Goal: Task Accomplishment & Management: Use online tool/utility

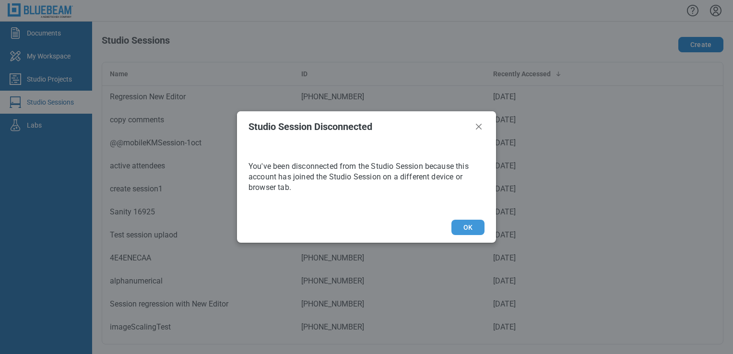
click at [470, 228] on button "OK" at bounding box center [467, 227] width 33 height 15
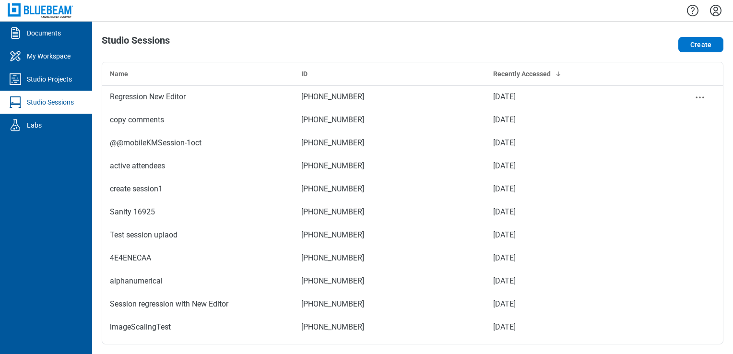
click at [286, 98] on td "Regression New Editor" at bounding box center [197, 96] width 191 height 23
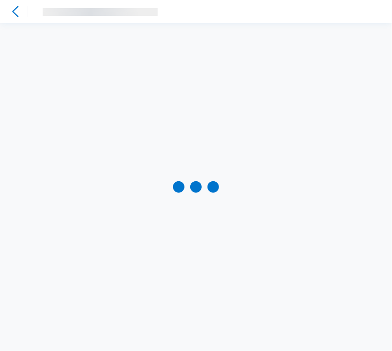
click at [343, 33] on div at bounding box center [196, 187] width 392 height 328
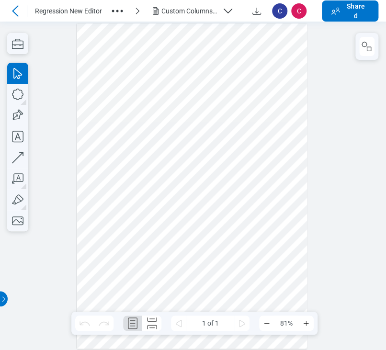
click at [206, 12] on div "Custom Columns.pdf" at bounding box center [191, 11] width 58 height 10
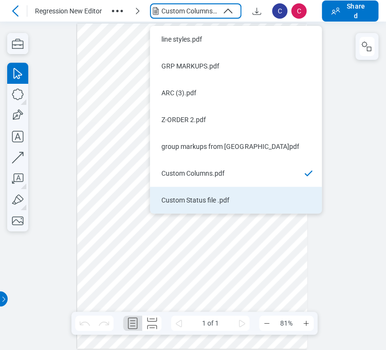
click at [182, 191] on li "Custom Status file .pdf" at bounding box center [236, 200] width 172 height 27
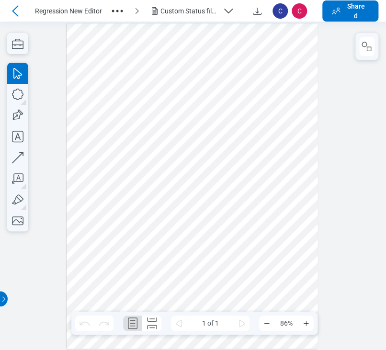
click at [196, 187] on div at bounding box center [193, 186] width 252 height 326
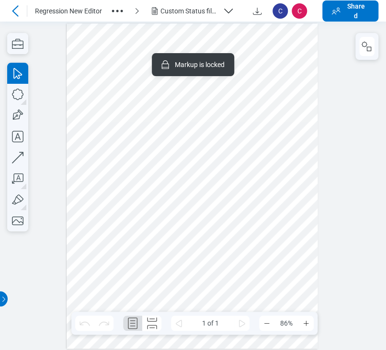
click at [238, 110] on div at bounding box center [193, 186] width 252 height 326
click at [367, 51] on rect "button" at bounding box center [369, 49] width 4 height 4
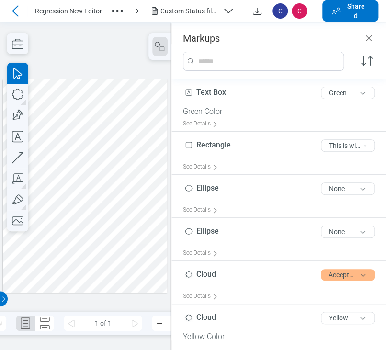
click at [118, 147] on div at bounding box center [85, 186] width 165 height 213
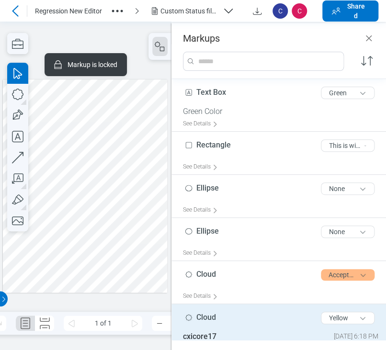
scroll to position [59, 0]
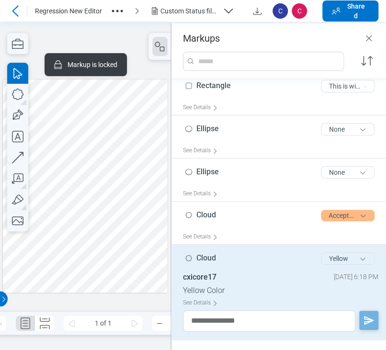
click at [332, 258] on button "Yellow" at bounding box center [348, 259] width 54 height 12
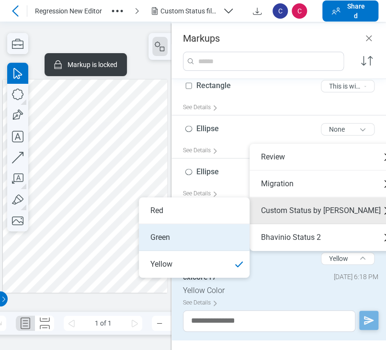
click at [206, 236] on li "Green" at bounding box center [194, 237] width 111 height 27
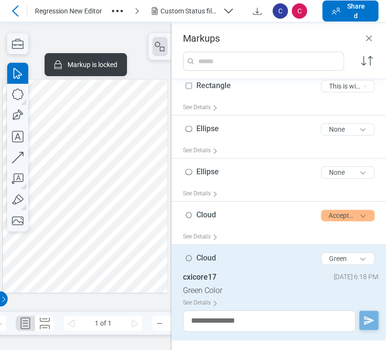
click at [83, 212] on div at bounding box center [85, 186] width 165 height 213
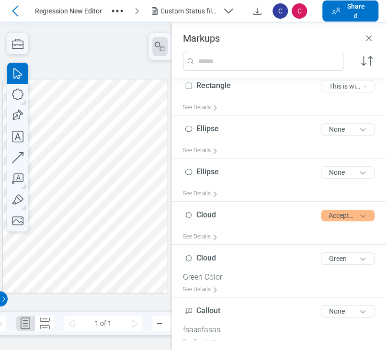
drag, startPoint x: 90, startPoint y: 200, endPoint x: 105, endPoint y: 180, distance: 24.7
click at [90, 200] on div at bounding box center [85, 186] width 165 height 213
click at [131, 144] on div at bounding box center [85, 186] width 165 height 213
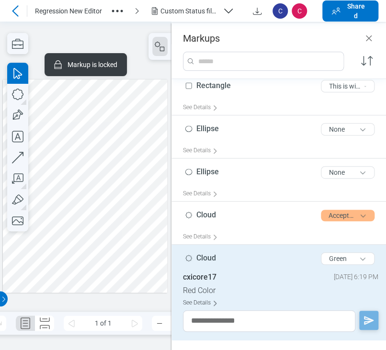
click at [207, 305] on div "See Details" at bounding box center [202, 303] width 39 height 15
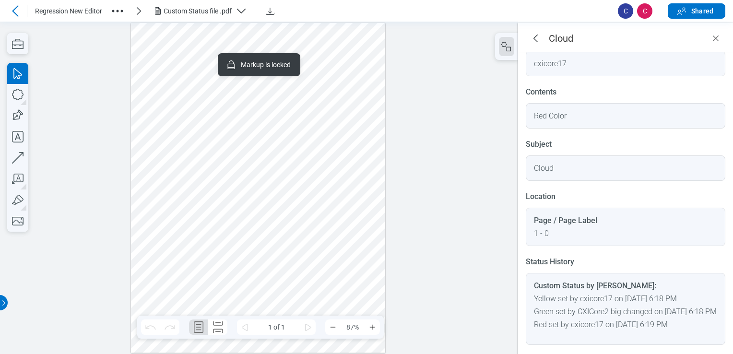
scroll to position [113, 0]
click at [282, 196] on div at bounding box center [258, 187] width 255 height 329
click at [196, 6] on div "Custom Status file .pdf" at bounding box center [197, 11] width 68 height 10
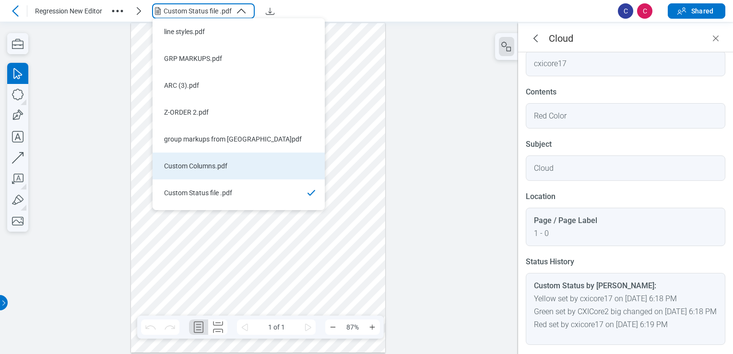
click at [219, 165] on div "Custom Columns.pdf" at bounding box center [233, 166] width 138 height 10
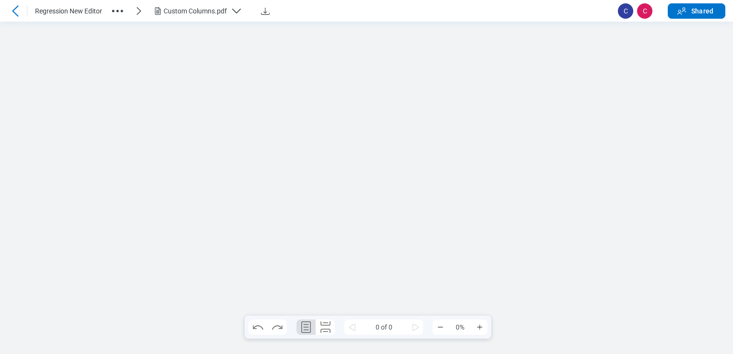
scroll to position [0, 0]
click at [223, 15] on div "Custom Columns.pdf" at bounding box center [194, 11] width 63 height 10
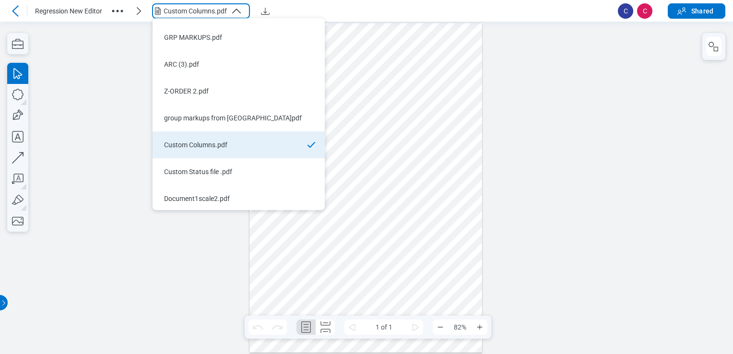
scroll to position [23, 0]
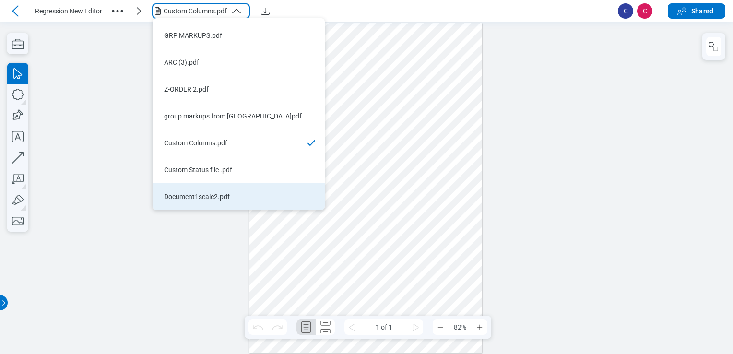
click at [226, 199] on div "Document1scale2.pdf" at bounding box center [233, 197] width 138 height 10
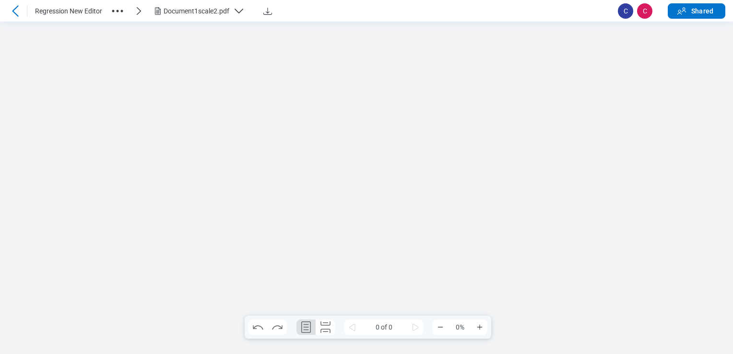
scroll to position [0, 0]
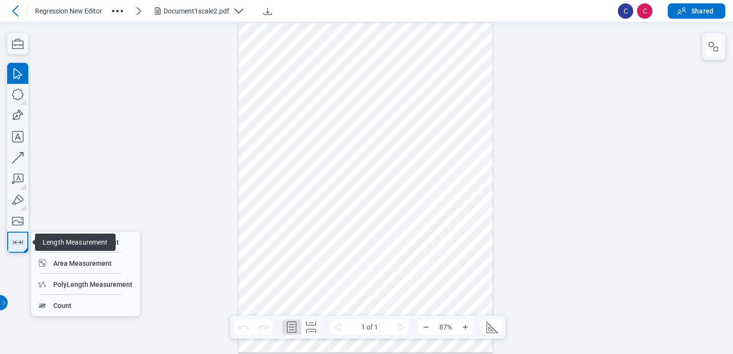
click at [16, 249] on icon "button" at bounding box center [17, 241] width 15 height 15
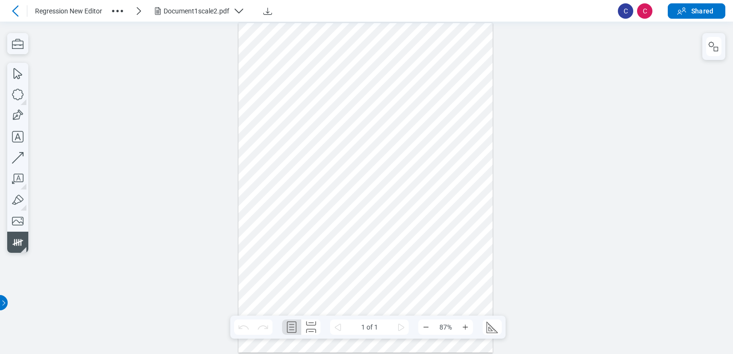
click at [347, 147] on div at bounding box center [365, 187] width 255 height 329
click at [17, 74] on icon "button" at bounding box center [17, 73] width 21 height 21
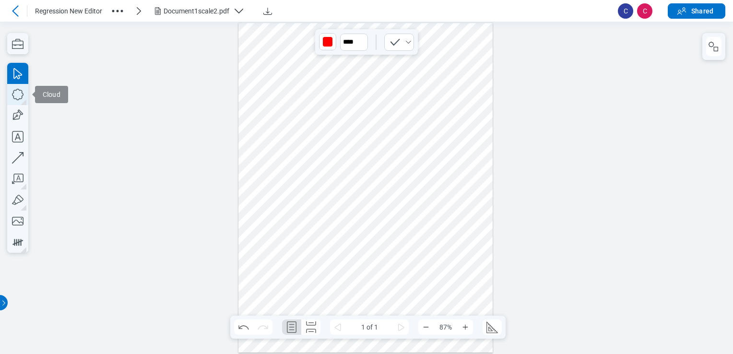
click at [20, 88] on icon "button" at bounding box center [17, 94] width 21 height 21
drag, startPoint x: 386, startPoint y: 105, endPoint x: 445, endPoint y: 133, distance: 64.6
click at [386, 133] on div at bounding box center [365, 187] width 255 height 329
click at [347, 146] on div at bounding box center [365, 187] width 255 height 329
click at [355, 218] on div at bounding box center [365, 187] width 255 height 329
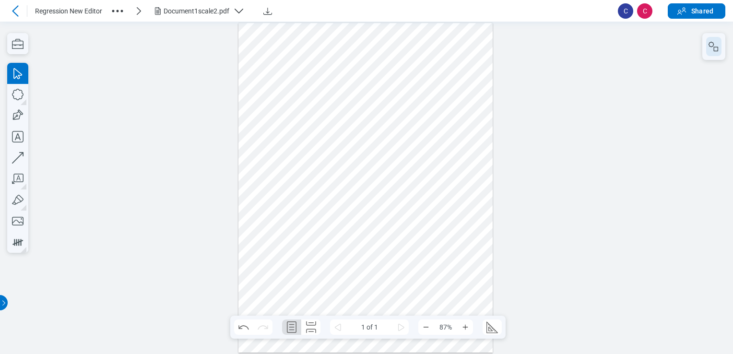
click at [386, 51] on rect "button" at bounding box center [715, 49] width 4 height 4
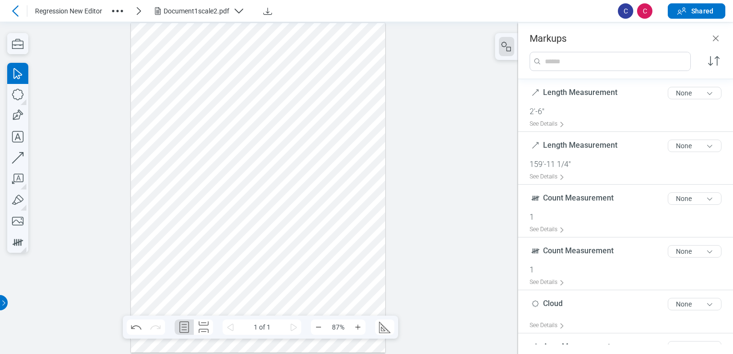
click at [236, 144] on div at bounding box center [258, 187] width 255 height 329
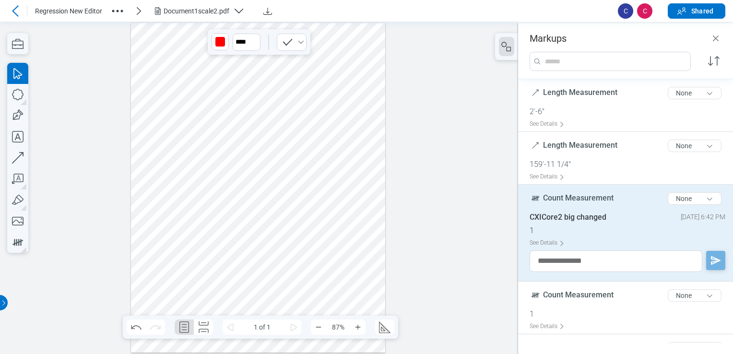
click at [238, 148] on div at bounding box center [258, 187] width 255 height 329
click at [247, 221] on div at bounding box center [258, 187] width 255 height 329
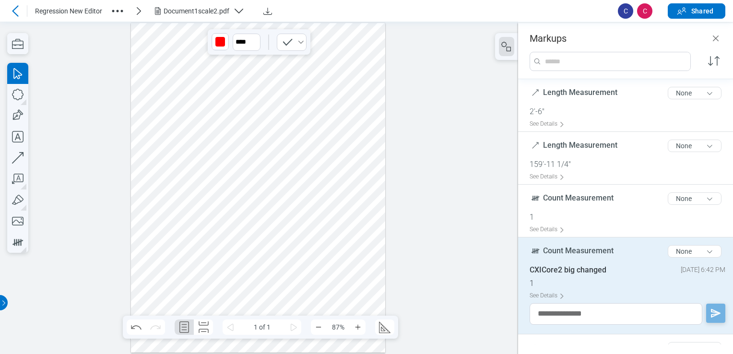
click at [194, 6] on div "Document1scale2.pdf" at bounding box center [196, 11] width 66 height 10
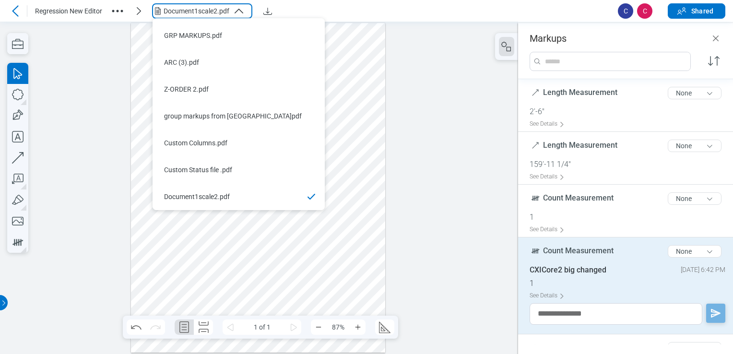
click at [194, 6] on div "Document1scale2.pdf" at bounding box center [196, 11] width 66 height 10
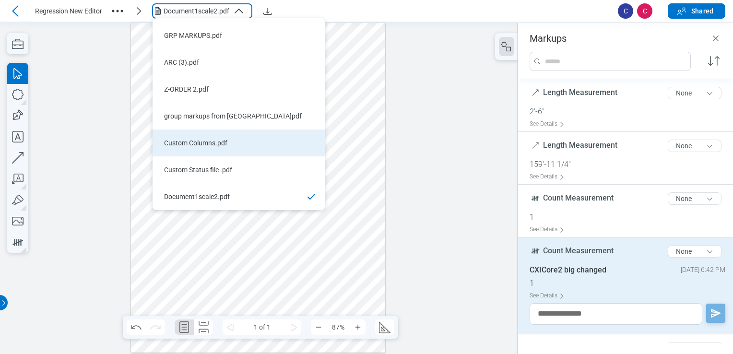
click at [207, 143] on div "Custom Columns.pdf" at bounding box center [233, 143] width 138 height 10
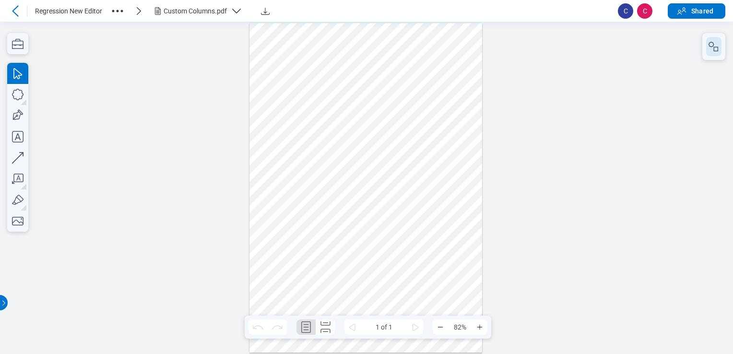
click at [386, 42] on icon "button" at bounding box center [714, 47] width 12 height 12
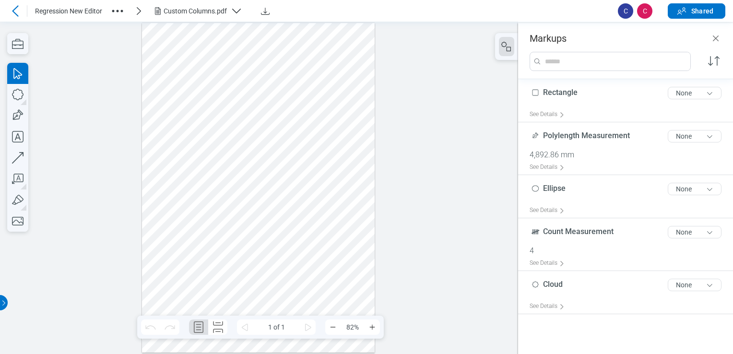
click at [228, 93] on div at bounding box center [258, 187] width 233 height 329
click at [222, 84] on div at bounding box center [258, 187] width 233 height 329
click at [222, 88] on div at bounding box center [258, 187] width 233 height 329
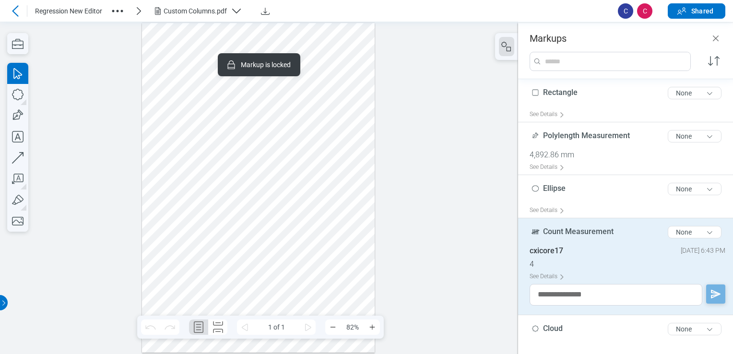
click at [167, 5] on div "Custom Columns.pdf" at bounding box center [201, 11] width 98 height 12
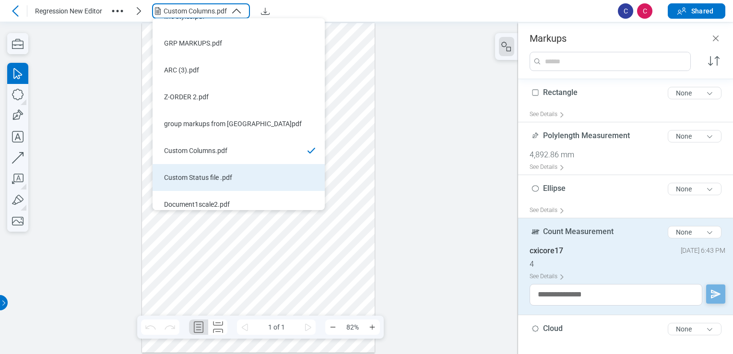
scroll to position [23, 0]
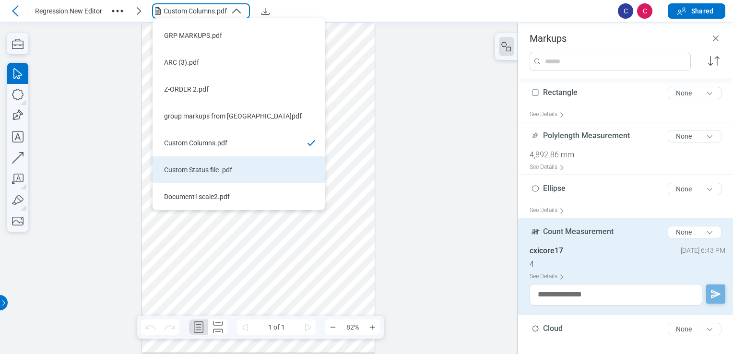
click at [201, 167] on div "Custom Status file .pdf" at bounding box center [233, 170] width 138 height 10
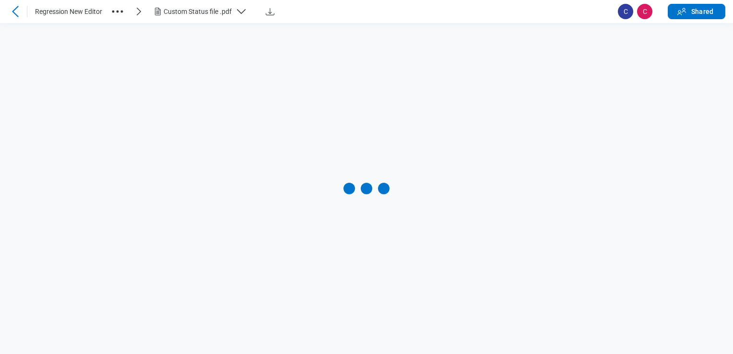
click at [222, 14] on div "Custom Status file .pdf" at bounding box center [197, 12] width 68 height 10
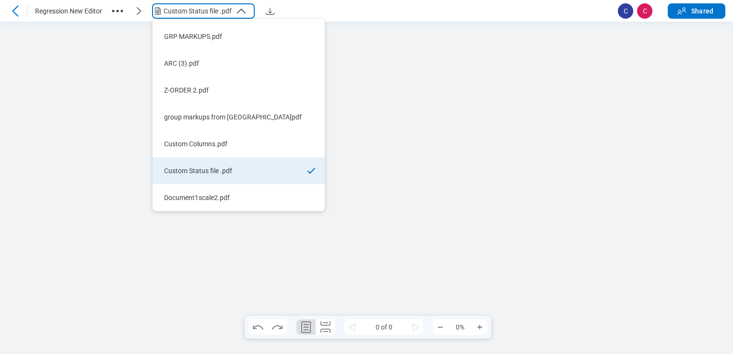
scroll to position [0, 0]
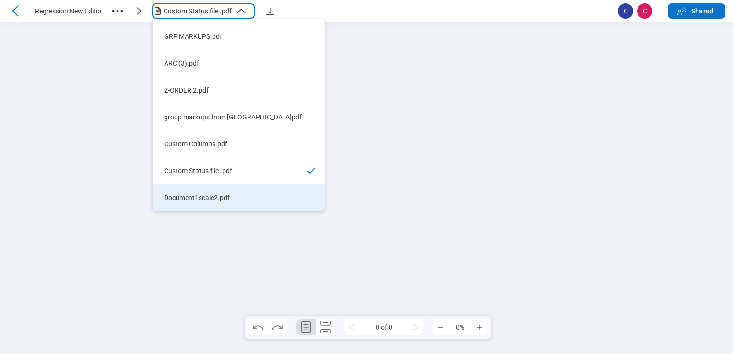
click at [211, 197] on div "Document1scale2.pdf" at bounding box center [233, 198] width 138 height 10
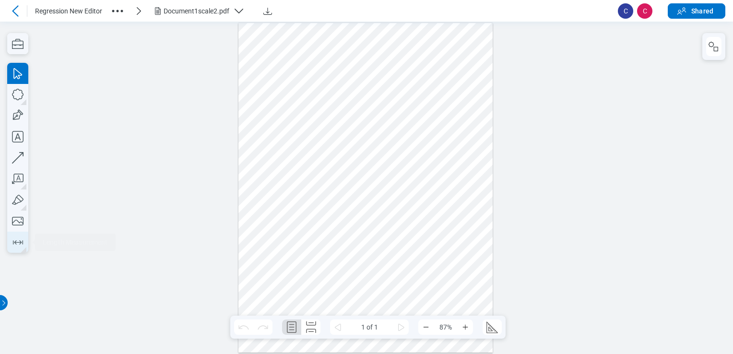
click at [14, 237] on icon "button" at bounding box center [17, 241] width 15 height 15
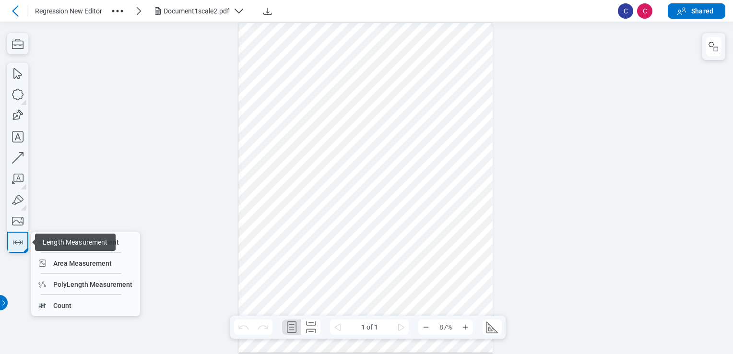
click at [10, 243] on icon "button" at bounding box center [17, 241] width 15 height 15
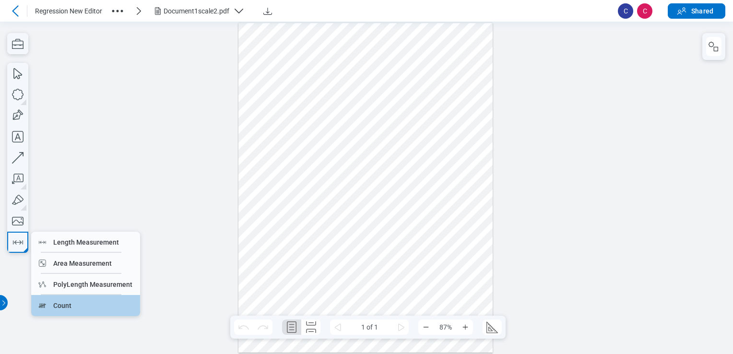
drag, startPoint x: 48, startPoint y: 305, endPoint x: 132, endPoint y: 270, distance: 91.2
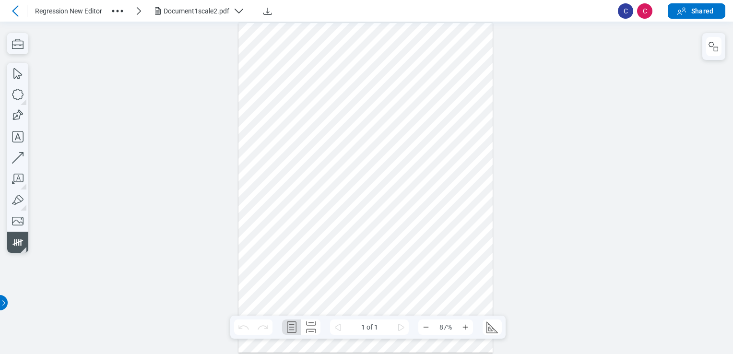
click at [372, 254] on div at bounding box center [365, 187] width 255 height 329
click at [385, 250] on div at bounding box center [365, 187] width 255 height 329
click at [386, 257] on div at bounding box center [365, 187] width 255 height 329
click at [381, 273] on div at bounding box center [365, 187] width 255 height 329
click at [12, 70] on icon "button" at bounding box center [17, 73] width 21 height 21
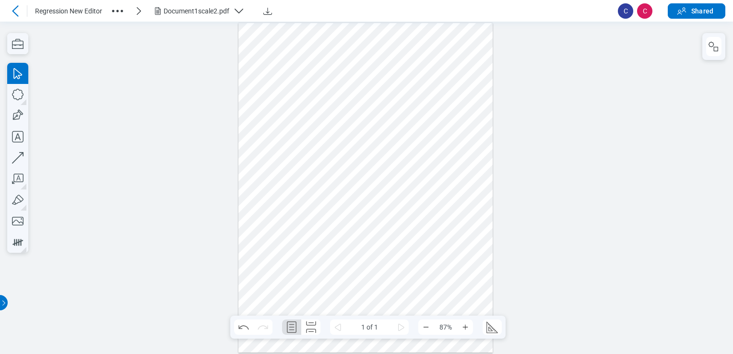
drag, startPoint x: 371, startPoint y: 238, endPoint x: 411, endPoint y: 281, distance: 59.4
click at [386, 281] on div at bounding box center [365, 187] width 255 height 329
click at [308, 275] on div at bounding box center [365, 187] width 255 height 329
click at [284, 287] on div at bounding box center [365, 187] width 255 height 329
click at [302, 281] on li "Paste" at bounding box center [339, 276] width 111 height 21
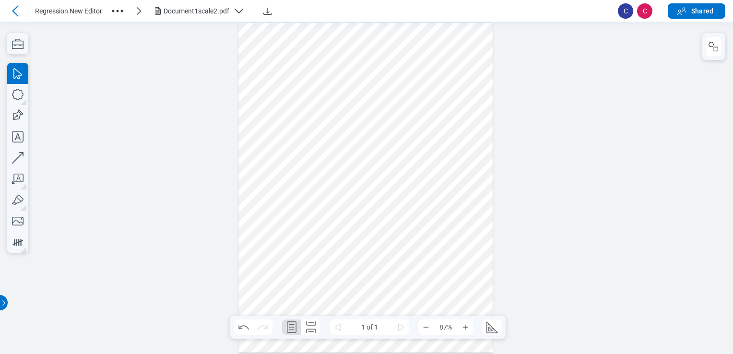
drag, startPoint x: 311, startPoint y: 275, endPoint x: 515, endPoint y: 208, distance: 215.1
click at [313, 275] on div at bounding box center [365, 187] width 255 height 329
click at [386, 194] on div at bounding box center [365, 187] width 255 height 329
click at [304, 232] on li "Paste" at bounding box center [355, 234] width 111 height 21
click at [386, 44] on div at bounding box center [713, 46] width 23 height 27
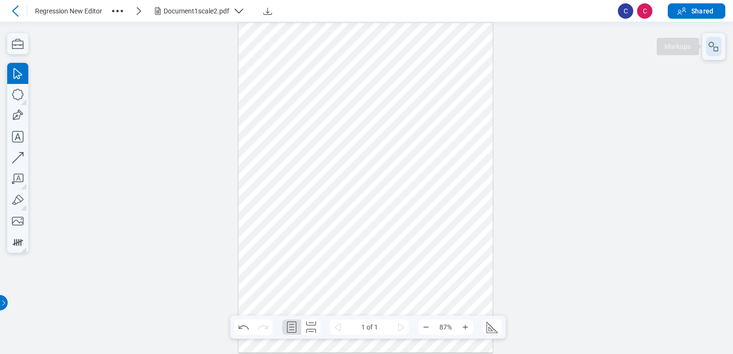
click at [386, 47] on icon "button" at bounding box center [710, 44] width 5 height 5
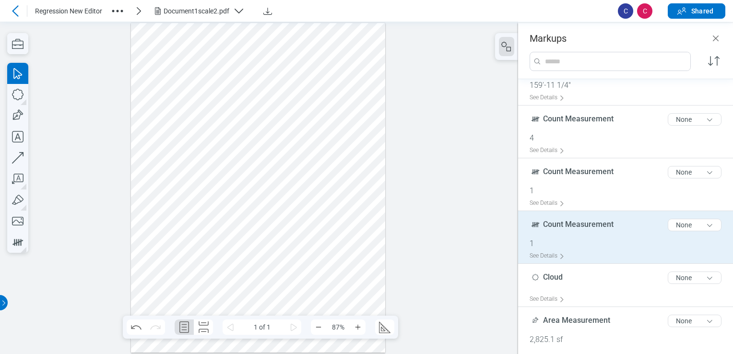
scroll to position [93, 0]
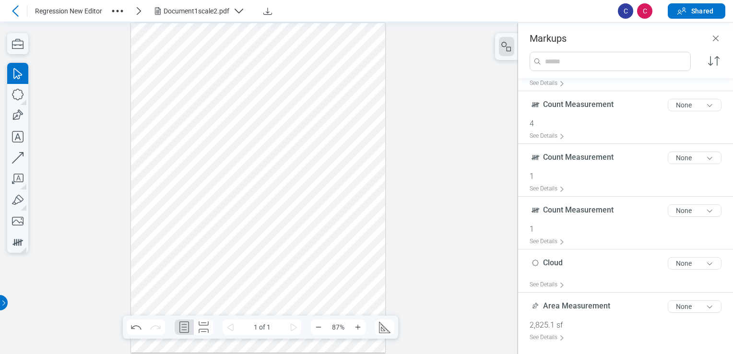
click at [297, 257] on div at bounding box center [258, 187] width 255 height 329
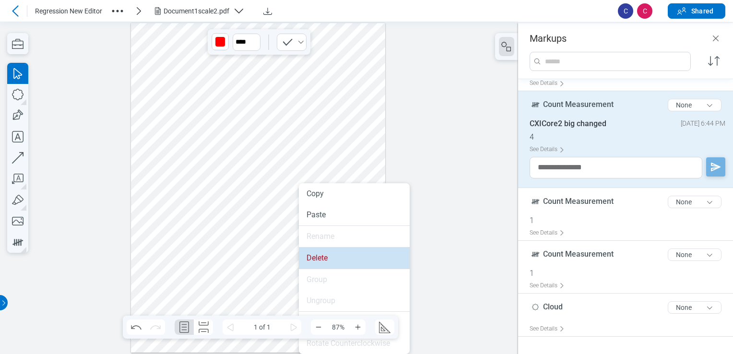
drag, startPoint x: 309, startPoint y: 255, endPoint x: 309, endPoint y: 234, distance: 21.1
click at [309, 255] on div "Delete" at bounding box center [353, 258] width 95 height 10
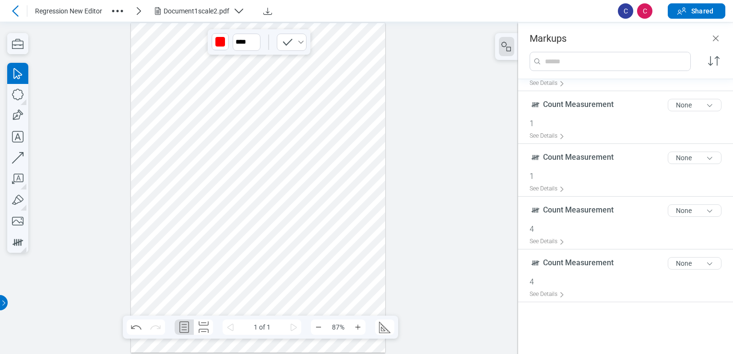
scroll to position [0, 0]
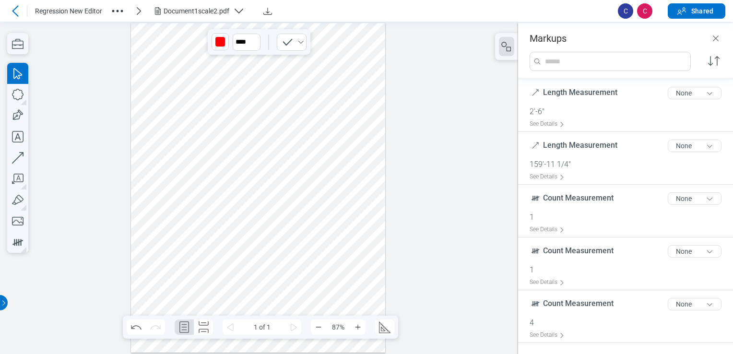
click at [247, 218] on div at bounding box center [258, 187] width 255 height 329
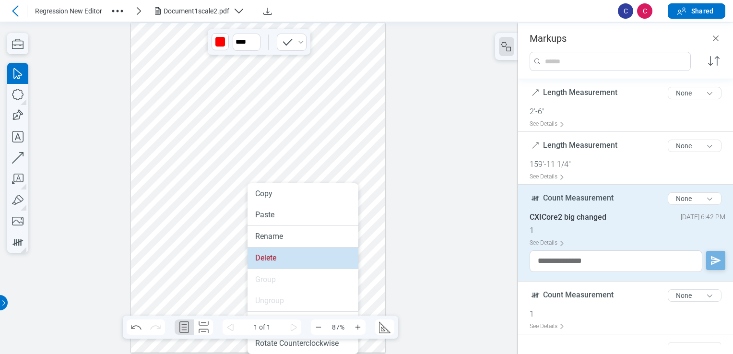
drag, startPoint x: 266, startPoint y: 255, endPoint x: 248, endPoint y: 247, distance: 19.1
click at [248, 247] on li "Delete" at bounding box center [302, 257] width 111 height 21
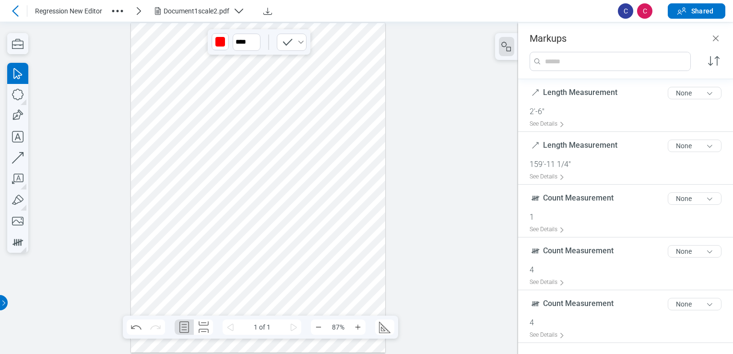
click at [184, 272] on div at bounding box center [258, 187] width 255 height 329
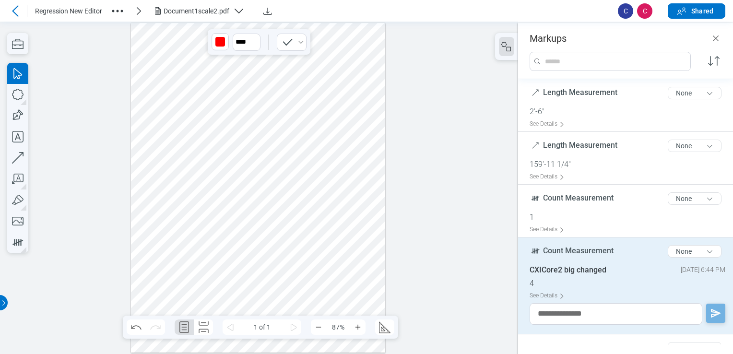
click at [185, 269] on div at bounding box center [258, 187] width 255 height 329
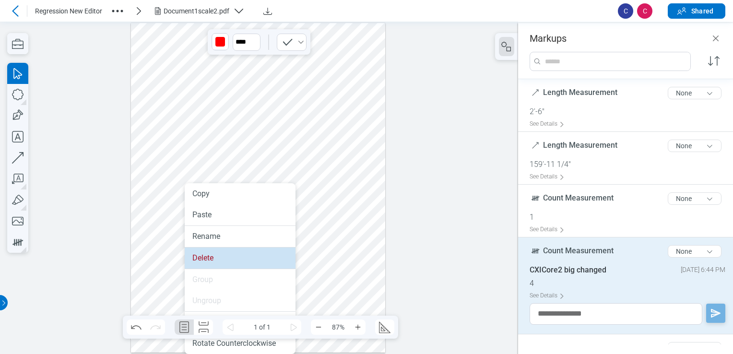
click at [194, 262] on div "Delete" at bounding box center [239, 258] width 95 height 10
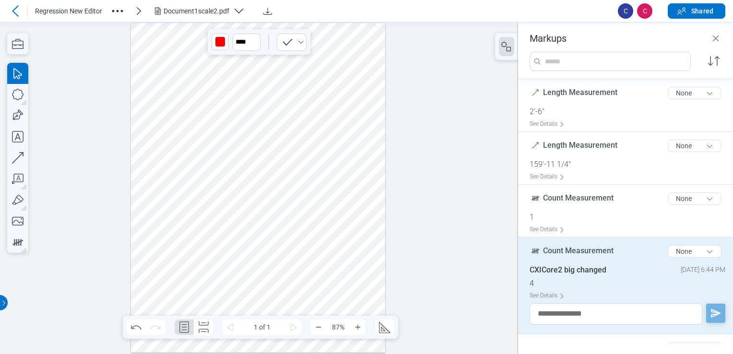
click at [240, 147] on div at bounding box center [258, 187] width 255 height 329
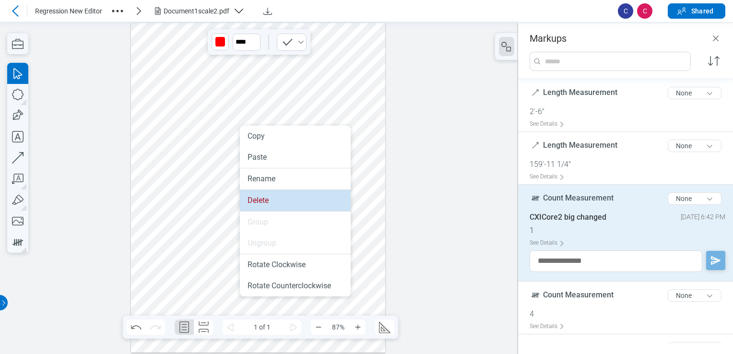
click at [258, 205] on li "Delete" at bounding box center [295, 200] width 111 height 21
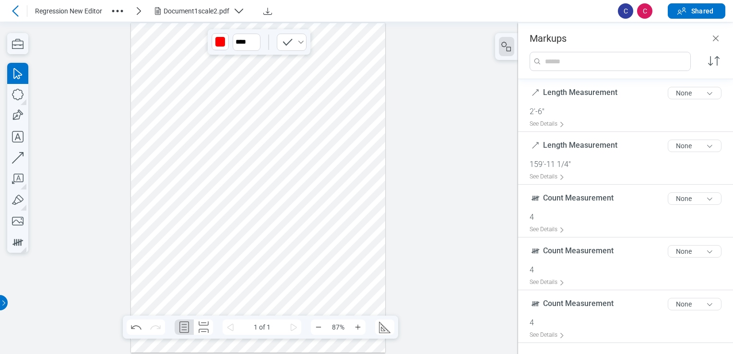
click at [160, 279] on div at bounding box center [258, 187] width 255 height 329
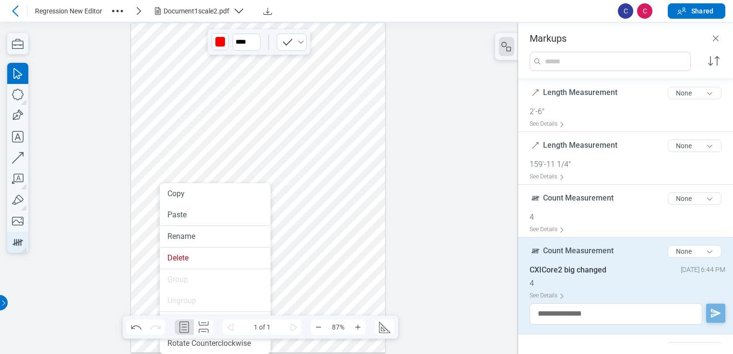
drag, startPoint x: 181, startPoint y: 262, endPoint x: 12, endPoint y: 232, distance: 171.9
click at [176, 259] on div "Delete" at bounding box center [214, 258] width 95 height 10
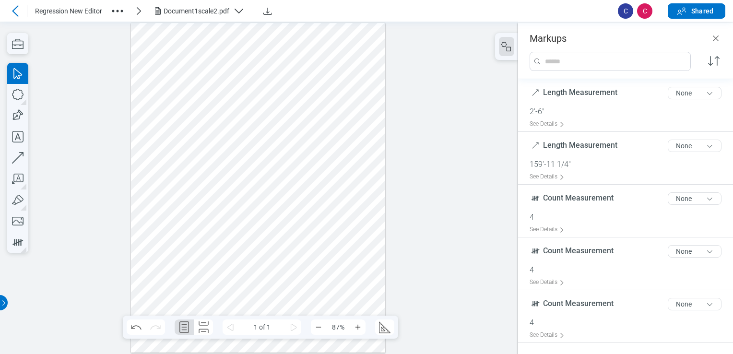
click at [230, 200] on div at bounding box center [258, 187] width 255 height 329
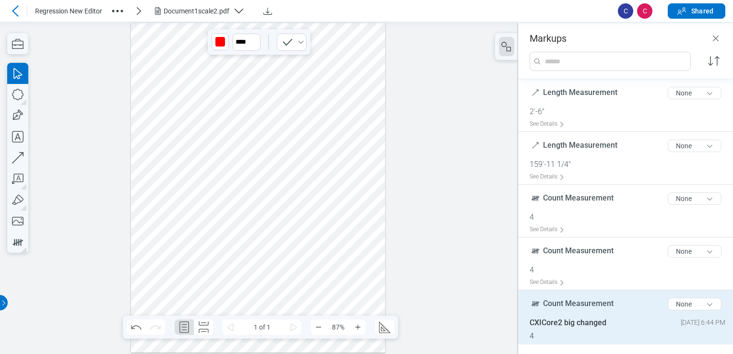
drag, startPoint x: 176, startPoint y: 239, endPoint x: 204, endPoint y: 252, distance: 30.7
click at [204, 252] on div at bounding box center [258, 187] width 255 height 329
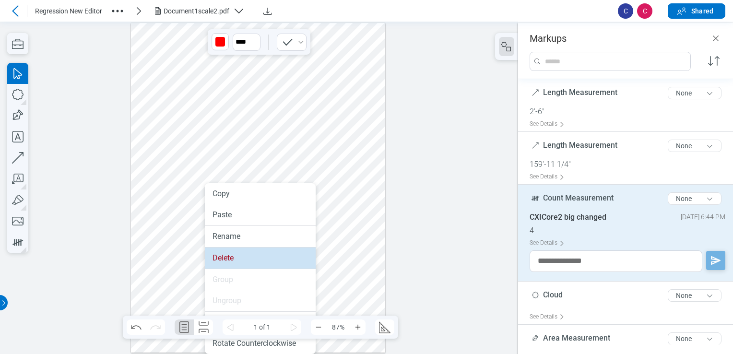
drag, startPoint x: 207, startPoint y: 257, endPoint x: 118, endPoint y: 224, distance: 95.0
click at [207, 257] on li "Delete" at bounding box center [260, 257] width 111 height 21
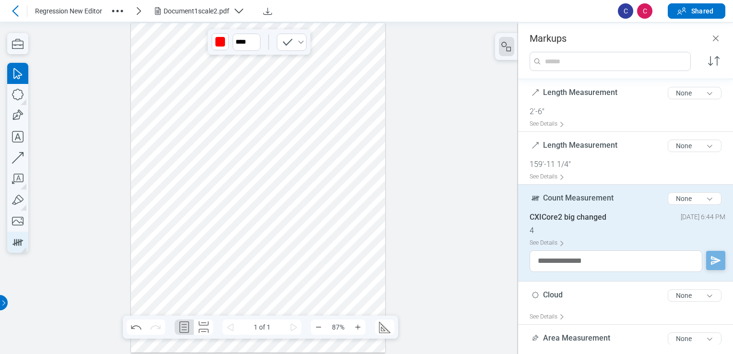
click at [12, 242] on icon "button" at bounding box center [17, 241] width 15 height 15
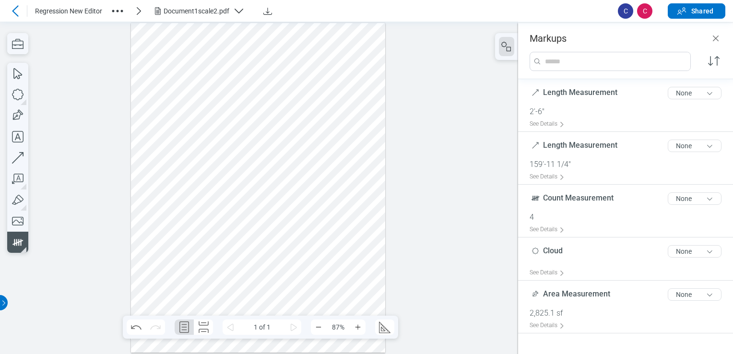
click at [224, 189] on div at bounding box center [258, 187] width 255 height 329
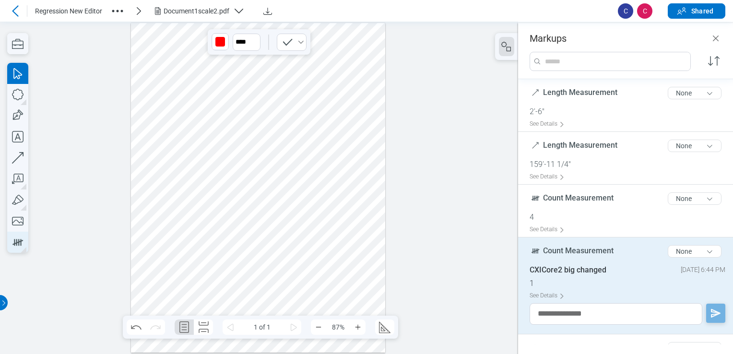
click at [13, 246] on button "button" at bounding box center [17, 242] width 21 height 21
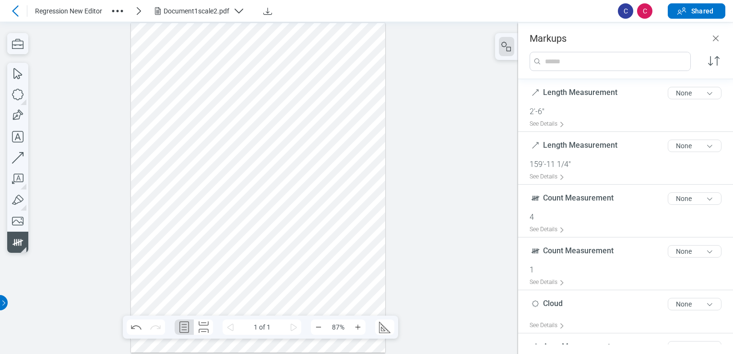
click at [243, 187] on div at bounding box center [258, 187] width 255 height 329
click at [225, 191] on div at bounding box center [258, 187] width 255 height 329
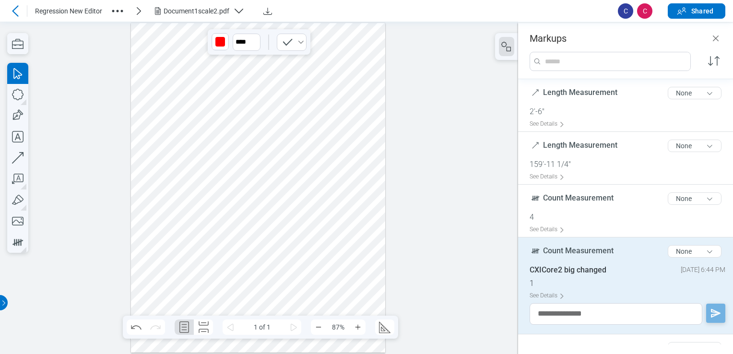
click at [241, 188] on div at bounding box center [258, 187] width 255 height 329
click at [243, 188] on div at bounding box center [258, 187] width 255 height 329
click at [243, 187] on div at bounding box center [258, 187] width 255 height 329
click at [243, 186] on div at bounding box center [258, 187] width 255 height 329
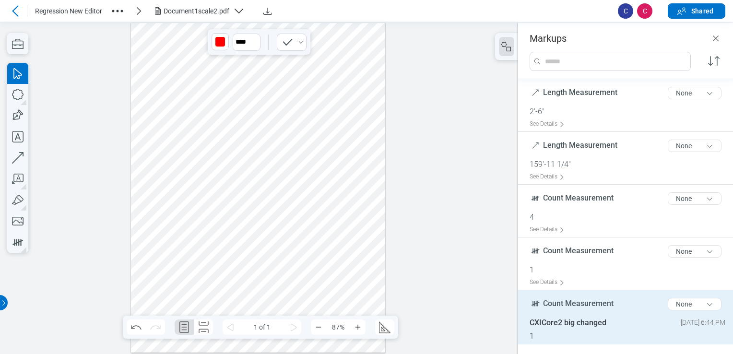
scroll to position [42, 0]
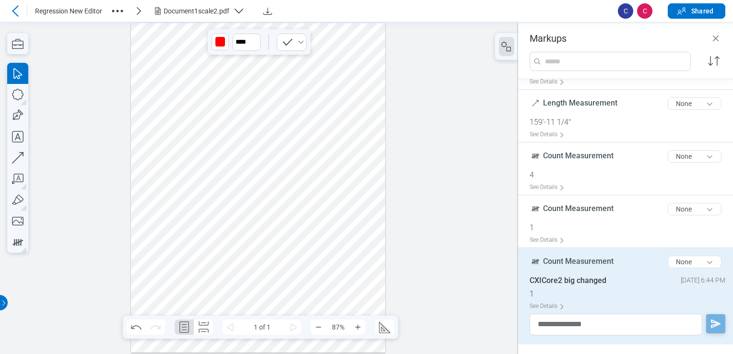
click at [226, 188] on div at bounding box center [258, 187] width 255 height 329
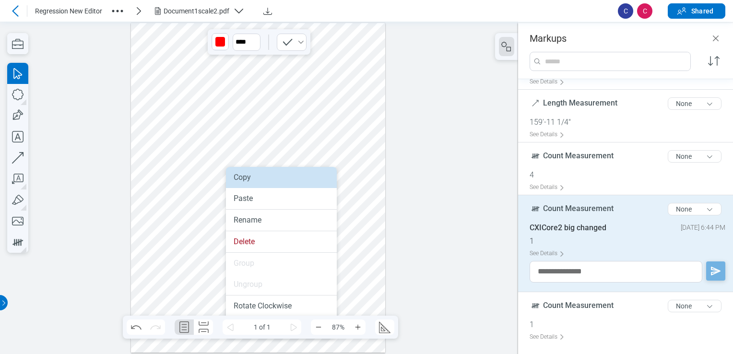
click at [266, 179] on div "Copy" at bounding box center [280, 178] width 95 height 10
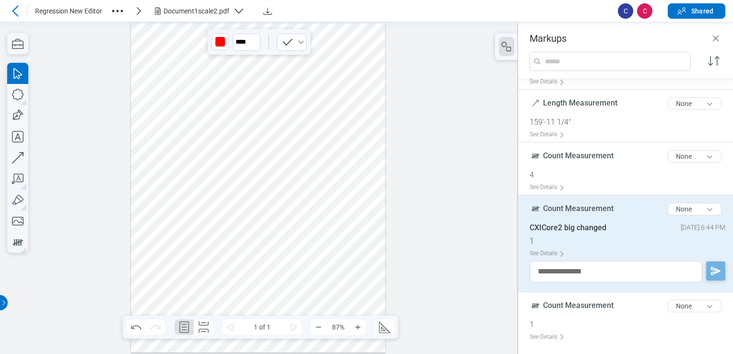
click at [257, 255] on div at bounding box center [258, 187] width 255 height 329
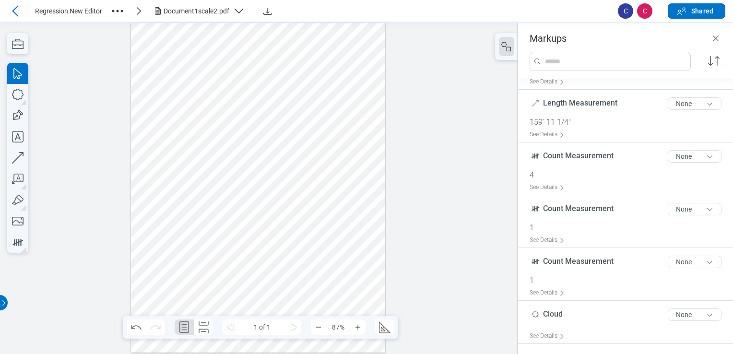
click at [265, 246] on div at bounding box center [258, 187] width 255 height 329
click at [307, 237] on div at bounding box center [258, 187] width 255 height 329
click at [253, 246] on div at bounding box center [258, 187] width 255 height 329
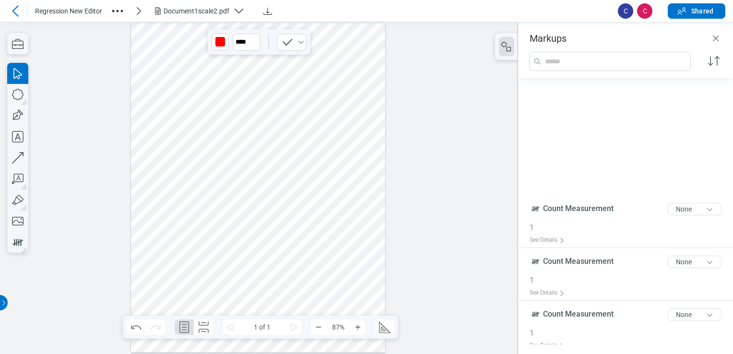
scroll to position [200, 0]
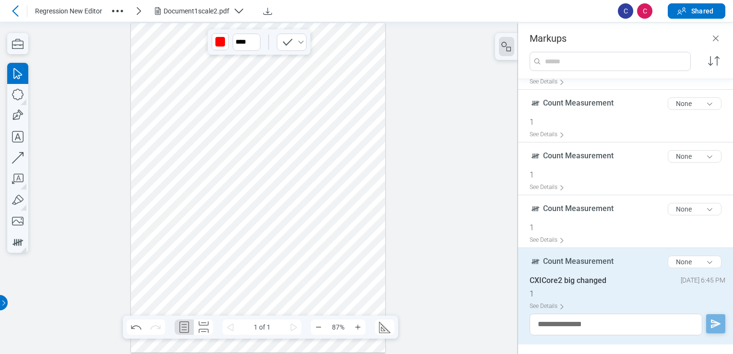
click at [269, 245] on div at bounding box center [258, 187] width 255 height 329
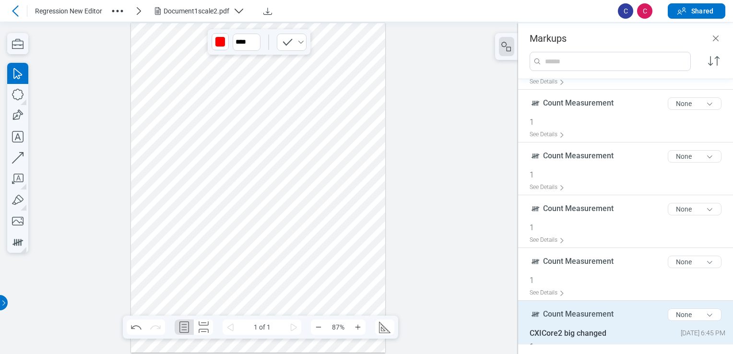
scroll to position [253, 0]
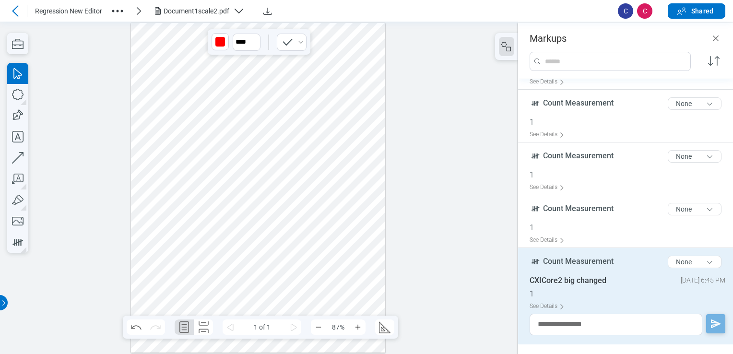
click at [244, 248] on div at bounding box center [258, 187] width 255 height 329
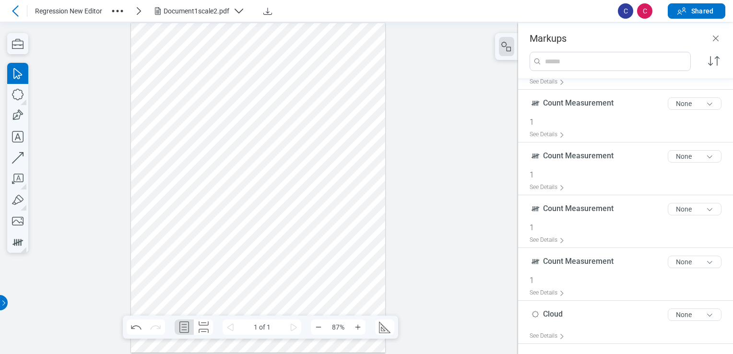
drag, startPoint x: 224, startPoint y: 223, endPoint x: 282, endPoint y: 260, distance: 68.4
click at [282, 260] on div at bounding box center [258, 187] width 255 height 329
drag, startPoint x: 240, startPoint y: 213, endPoint x: 219, endPoint y: 180, distance: 39.2
click at [219, 180] on div at bounding box center [258, 187] width 255 height 329
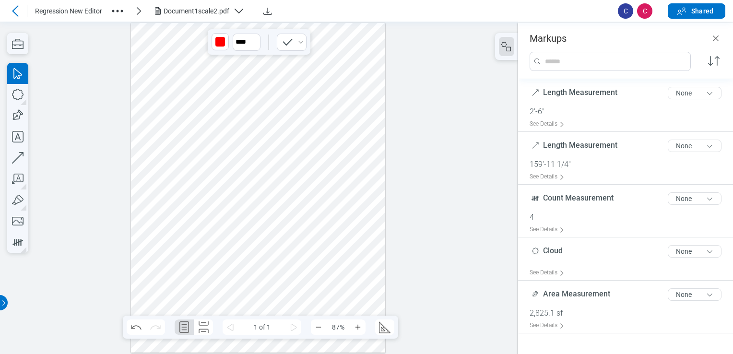
scroll to position [0, 0]
click at [18, 245] on icon "button" at bounding box center [17, 241] width 15 height 15
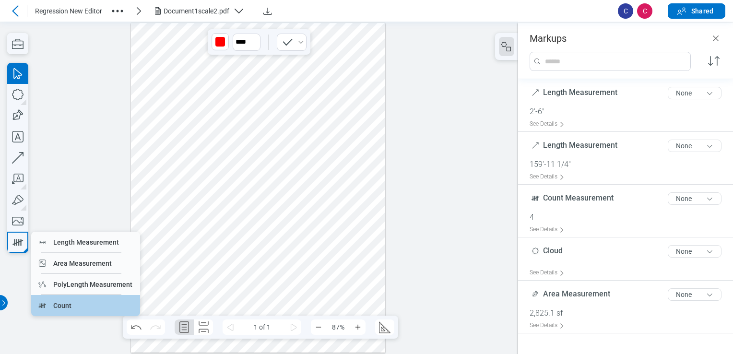
drag, startPoint x: 77, startPoint y: 296, endPoint x: 77, endPoint y: 276, distance: 20.6
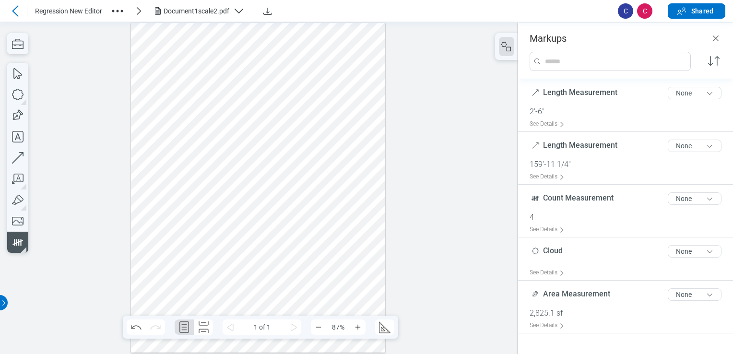
click at [241, 240] on div at bounding box center [258, 187] width 255 height 329
click at [252, 241] on div at bounding box center [258, 187] width 255 height 329
click at [268, 244] on div at bounding box center [258, 187] width 255 height 329
drag, startPoint x: 228, startPoint y: 229, endPoint x: 280, endPoint y: 254, distance: 57.7
click at [280, 254] on div at bounding box center [258, 187] width 255 height 329
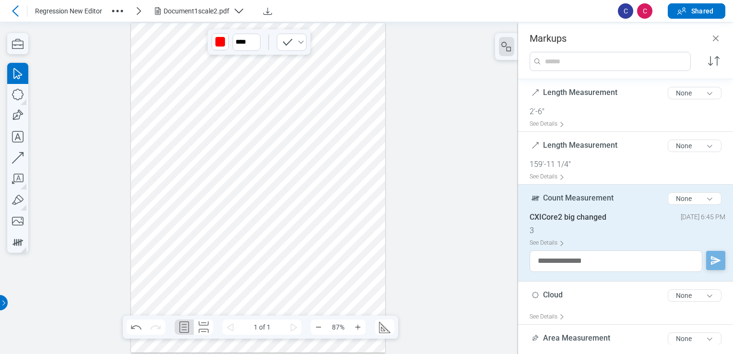
click at [176, 288] on div at bounding box center [258, 187] width 255 height 329
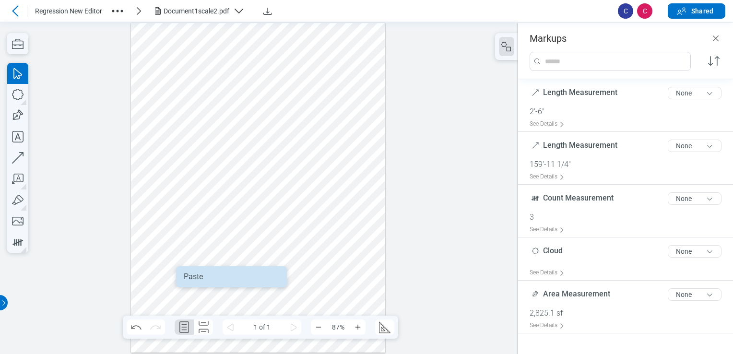
click at [188, 276] on div "Paste" at bounding box center [231, 277] width 95 height 10
click at [188, 276] on div at bounding box center [258, 187] width 255 height 329
click at [255, 241] on div at bounding box center [258, 187] width 255 height 329
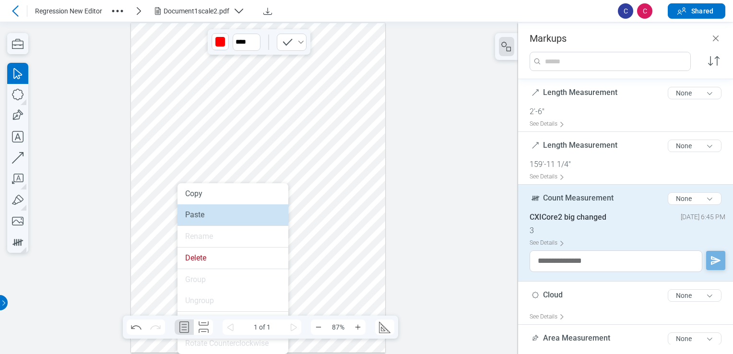
click at [221, 208] on li "Paste" at bounding box center [232, 214] width 111 height 21
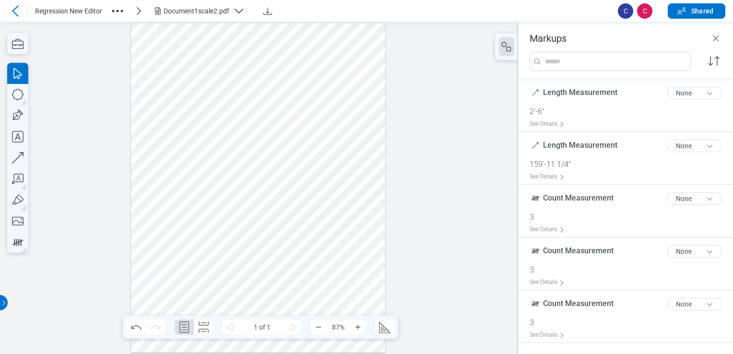
drag, startPoint x: 152, startPoint y: 84, endPoint x: 192, endPoint y: 101, distance: 43.0
click at [192, 101] on div at bounding box center [258, 187] width 255 height 329
drag, startPoint x: 280, startPoint y: 261, endPoint x: 276, endPoint y: 257, distance: 5.4
click at [283, 261] on div at bounding box center [258, 187] width 255 height 329
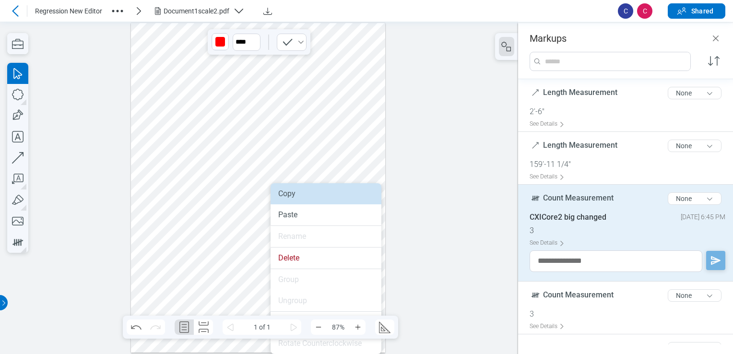
click at [292, 187] on li "Copy" at bounding box center [325, 193] width 111 height 21
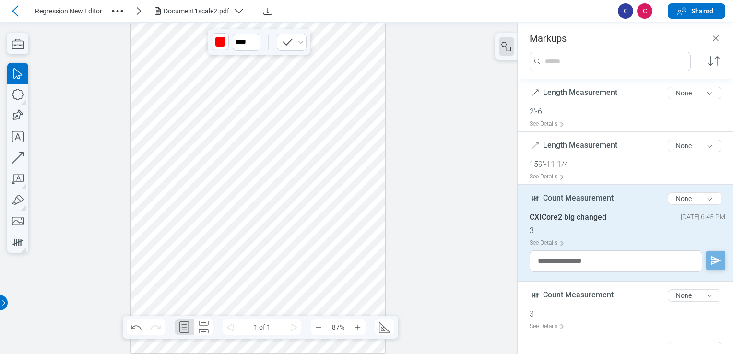
click at [302, 187] on div at bounding box center [258, 187] width 255 height 329
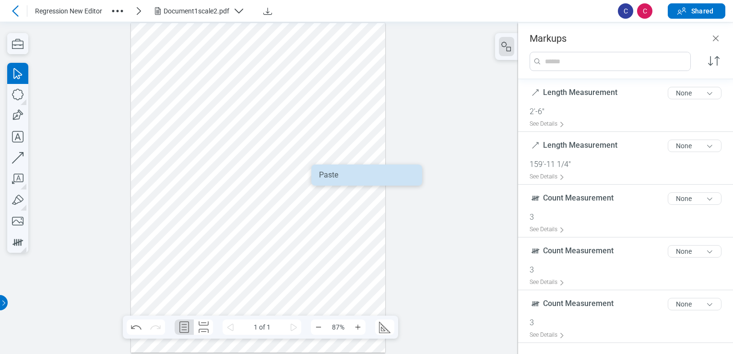
click at [322, 177] on div "Paste" at bounding box center [366, 175] width 95 height 10
drag, startPoint x: 311, startPoint y: 198, endPoint x: 308, endPoint y: 207, distance: 9.0
click at [311, 198] on div at bounding box center [258, 187] width 255 height 329
click at [277, 264] on div at bounding box center [258, 187] width 255 height 329
drag, startPoint x: 234, startPoint y: 234, endPoint x: 272, endPoint y: 257, distance: 44.1
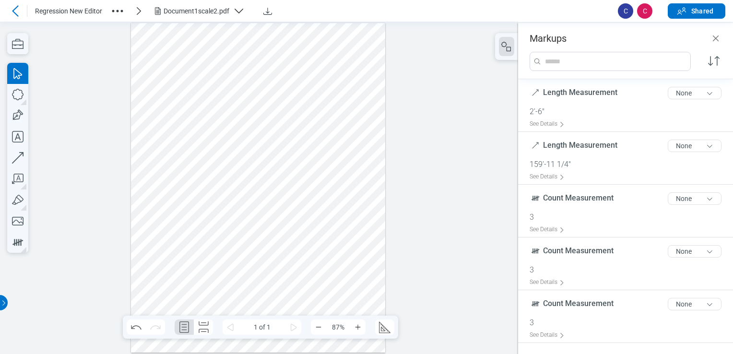
click at [272, 257] on div at bounding box center [258, 187] width 255 height 329
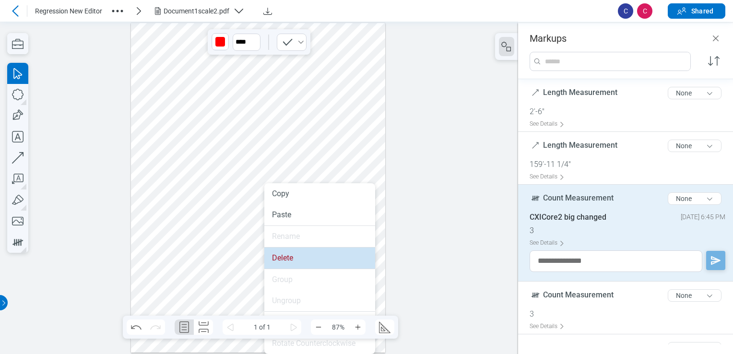
click at [285, 263] on li "Delete" at bounding box center [319, 257] width 111 height 21
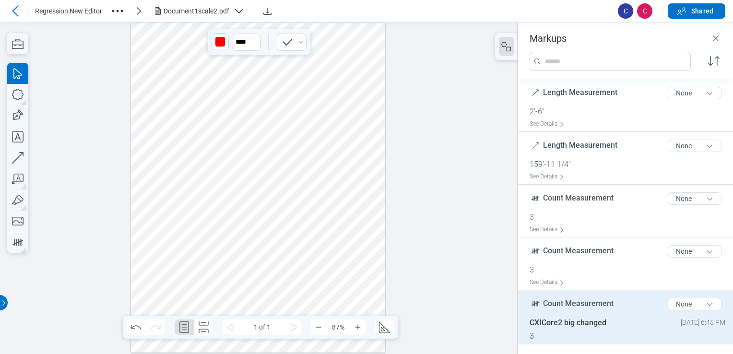
click at [165, 275] on div at bounding box center [258, 187] width 255 height 329
click at [164, 287] on div at bounding box center [258, 187] width 255 height 329
click at [164, 286] on div at bounding box center [258, 187] width 255 height 329
click at [163, 284] on div at bounding box center [258, 187] width 255 height 329
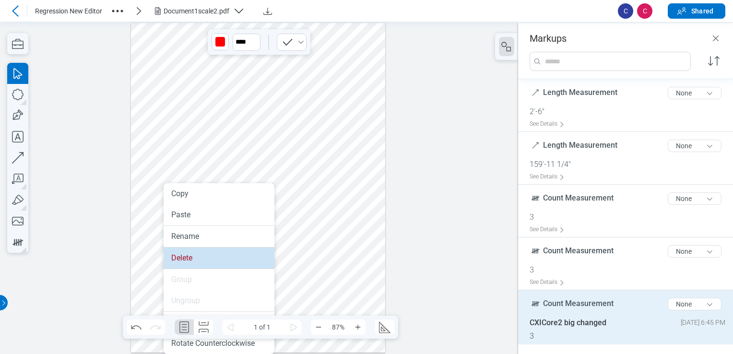
drag, startPoint x: 188, startPoint y: 265, endPoint x: 276, endPoint y: 205, distance: 106.7
click at [188, 265] on li "Delete" at bounding box center [218, 257] width 111 height 21
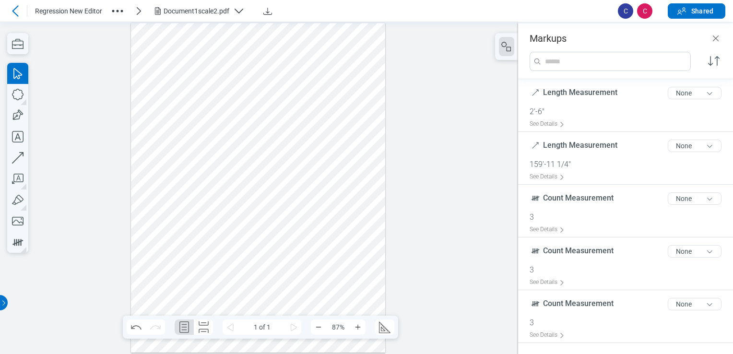
drag, startPoint x: 286, startPoint y: 171, endPoint x: 294, endPoint y: 179, distance: 11.2
click at [315, 196] on div at bounding box center [258, 187] width 255 height 329
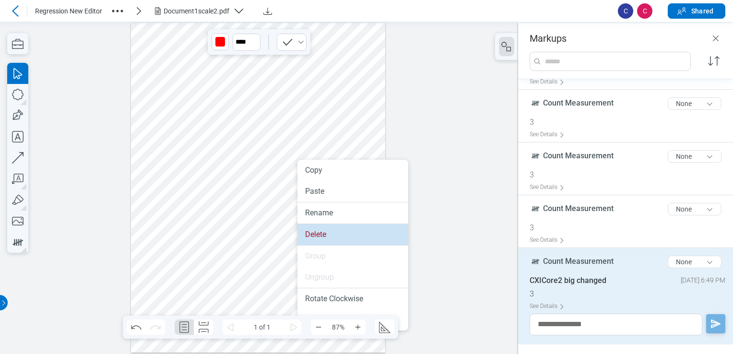
click at [317, 229] on li "Delete" at bounding box center [352, 234] width 111 height 21
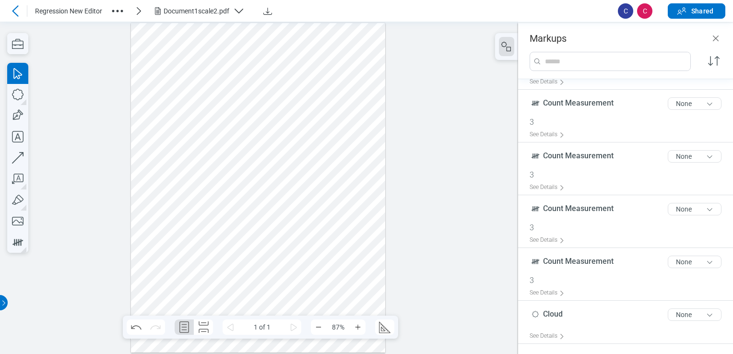
drag, startPoint x: 150, startPoint y: 80, endPoint x: 178, endPoint y: 94, distance: 32.0
click at [192, 102] on div at bounding box center [258, 187] width 255 height 329
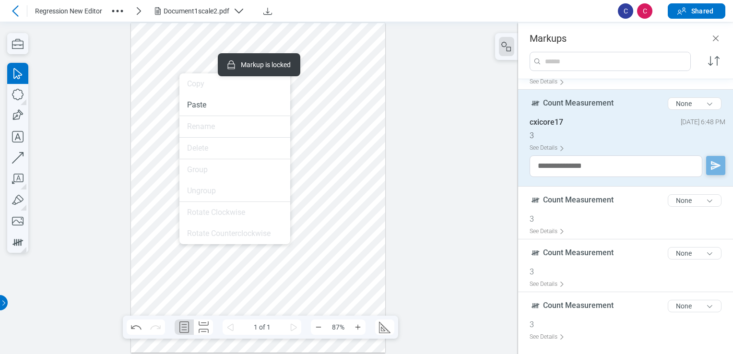
click at [315, 177] on div at bounding box center [258, 187] width 255 height 329
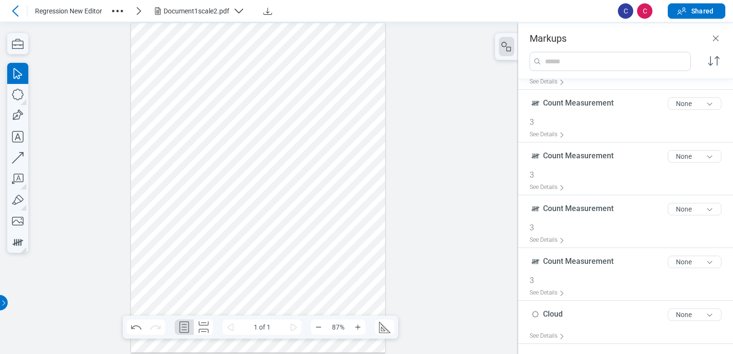
drag, startPoint x: 187, startPoint y: 95, endPoint x: 157, endPoint y: 80, distance: 33.9
click at [157, 80] on div at bounding box center [258, 187] width 255 height 329
drag, startPoint x: 153, startPoint y: 272, endPoint x: 161, endPoint y: 281, distance: 12.0
click at [175, 294] on div at bounding box center [258, 187] width 255 height 329
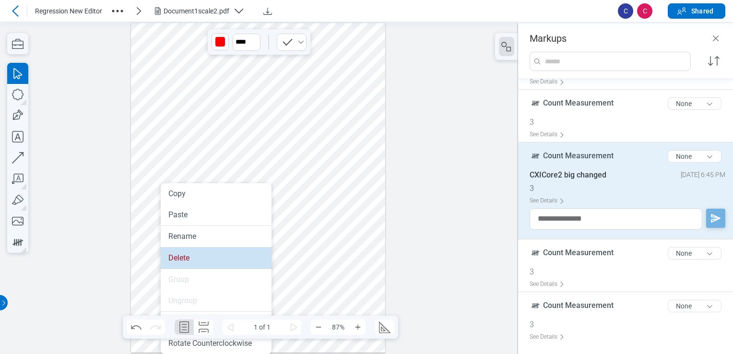
click at [186, 254] on div "Delete" at bounding box center [215, 258] width 95 height 10
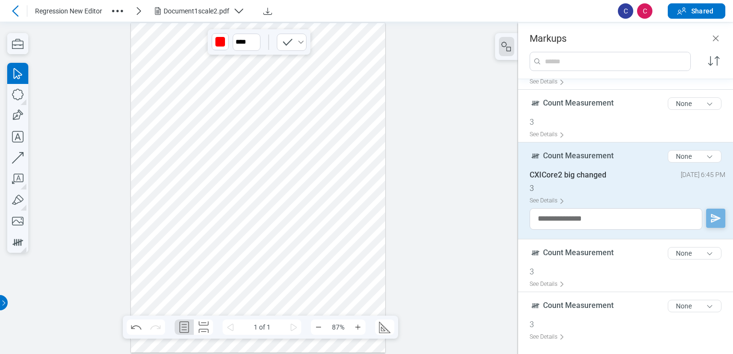
click at [233, 257] on div at bounding box center [258, 187] width 255 height 329
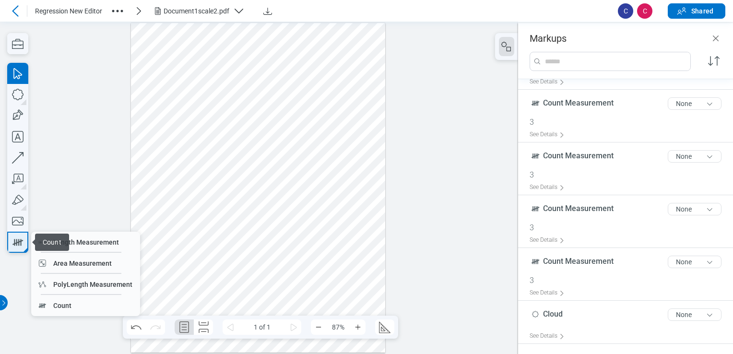
click at [16, 246] on icon "button" at bounding box center [17, 241] width 15 height 15
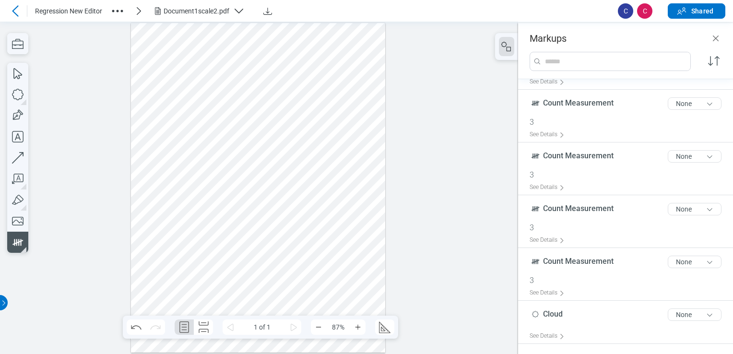
click at [229, 212] on div at bounding box center [258, 187] width 255 height 329
click at [249, 211] on div at bounding box center [258, 187] width 255 height 329
click at [267, 217] on div at bounding box center [258, 187] width 255 height 329
click at [23, 74] on icon "button" at bounding box center [17, 73] width 21 height 21
drag, startPoint x: 302, startPoint y: 189, endPoint x: 224, endPoint y: 209, distance: 80.1
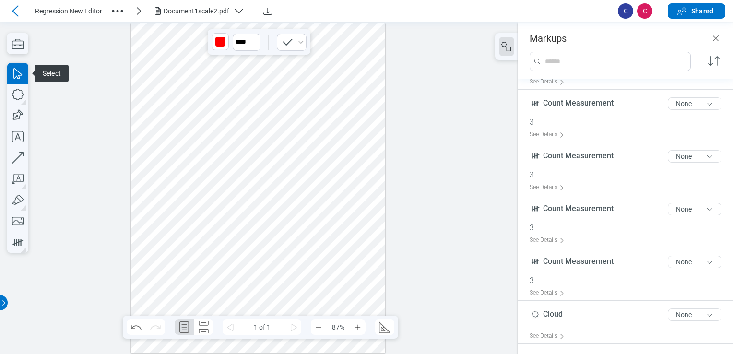
click at [302, 189] on div at bounding box center [258, 187] width 255 height 329
drag, startPoint x: 221, startPoint y: 203, endPoint x: 274, endPoint y: 227, distance: 58.6
click at [274, 227] on div at bounding box center [258, 187] width 255 height 329
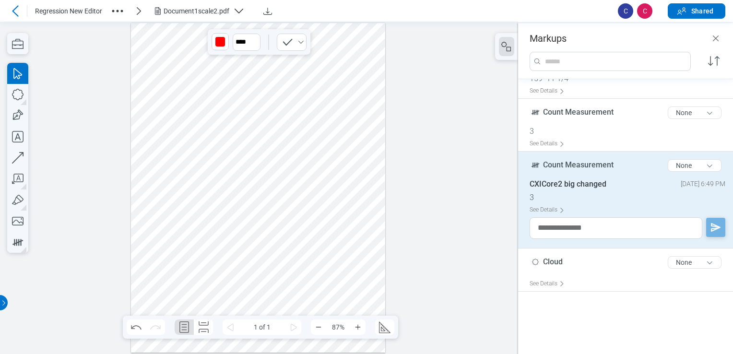
scroll to position [0, 0]
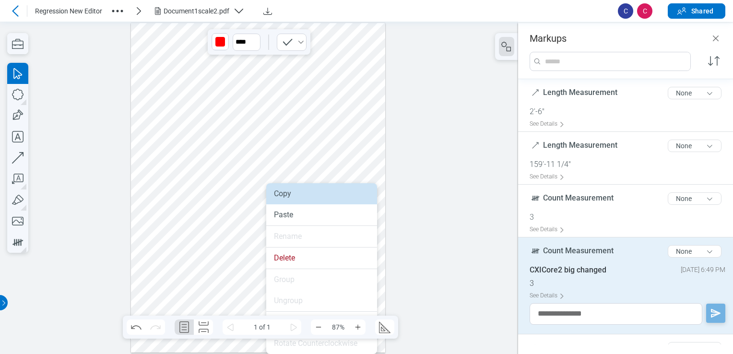
click at [281, 198] on div "Copy" at bounding box center [321, 194] width 95 height 10
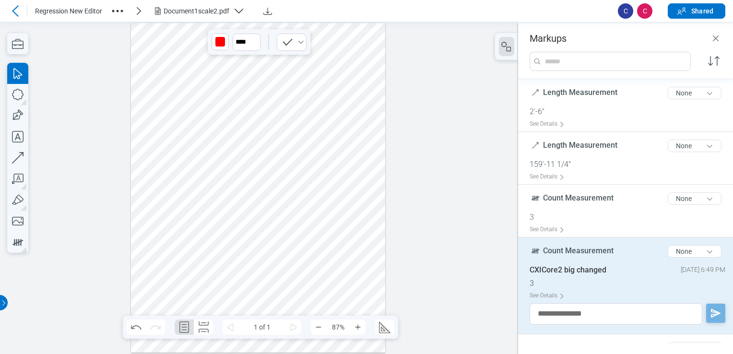
click at [257, 258] on div at bounding box center [258, 187] width 255 height 329
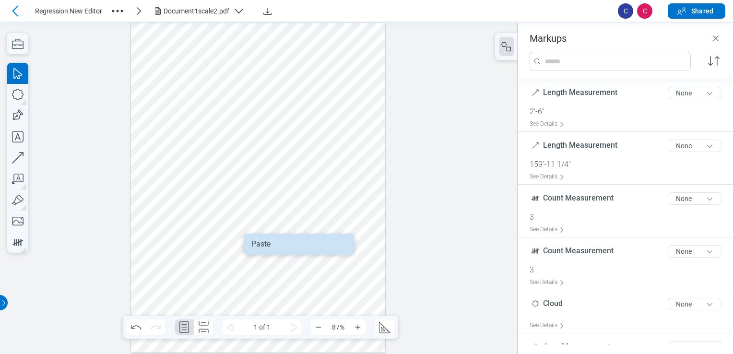
click at [265, 243] on div "Paste" at bounding box center [298, 244] width 95 height 10
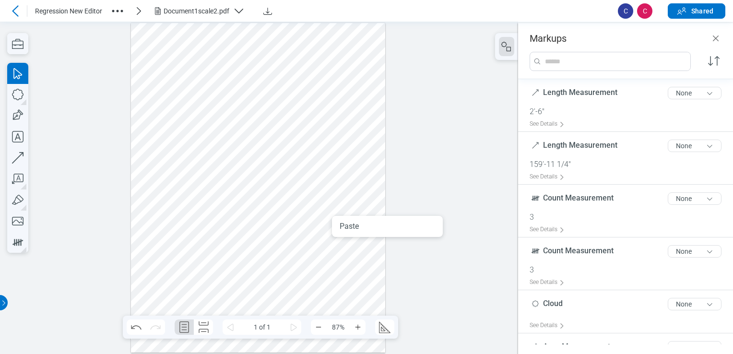
drag, startPoint x: 349, startPoint y: 230, endPoint x: 276, endPoint y: 323, distance: 117.9
click at [348, 229] on div "Paste" at bounding box center [386, 227] width 95 height 10
click at [301, 116] on div at bounding box center [258, 187] width 255 height 329
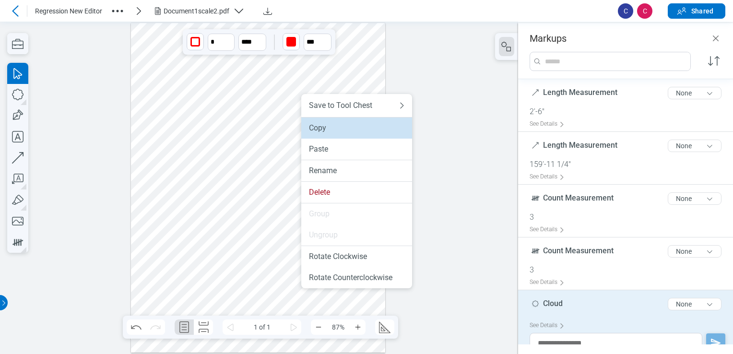
drag, startPoint x: 325, startPoint y: 129, endPoint x: 326, endPoint y: 135, distance: 5.3
click at [325, 129] on div "Copy" at bounding box center [356, 128] width 95 height 10
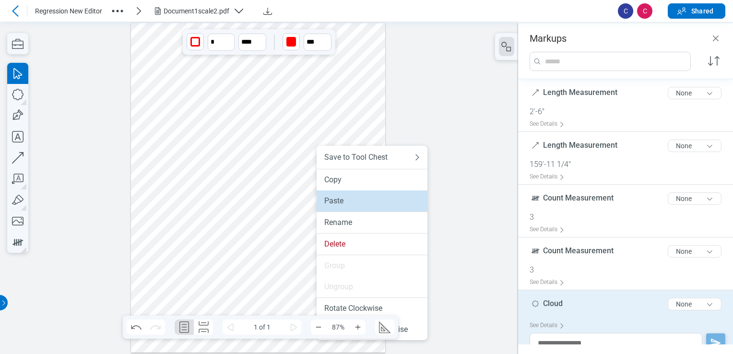
click at [328, 200] on div "Paste" at bounding box center [371, 201] width 95 height 10
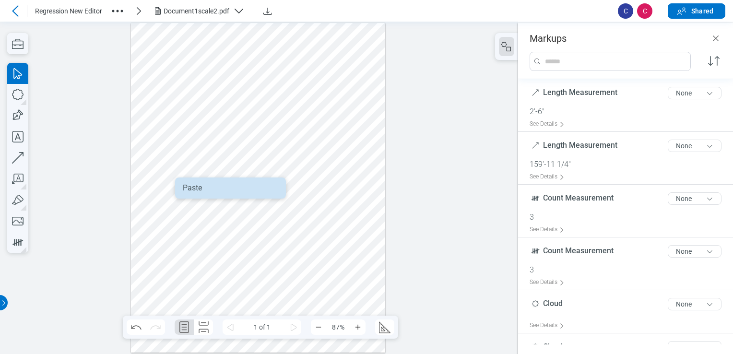
click at [188, 189] on div "Paste" at bounding box center [230, 188] width 95 height 10
click at [227, 253] on div at bounding box center [258, 187] width 255 height 329
click at [315, 233] on div at bounding box center [258, 187] width 255 height 329
click at [335, 230] on div at bounding box center [258, 187] width 255 height 329
click at [309, 234] on div at bounding box center [258, 187] width 255 height 329
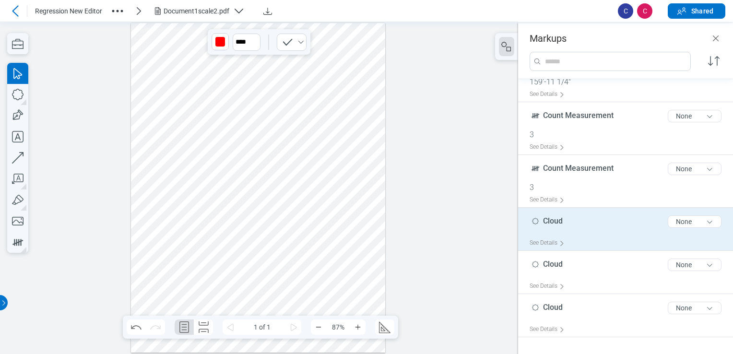
scroll to position [127, 0]
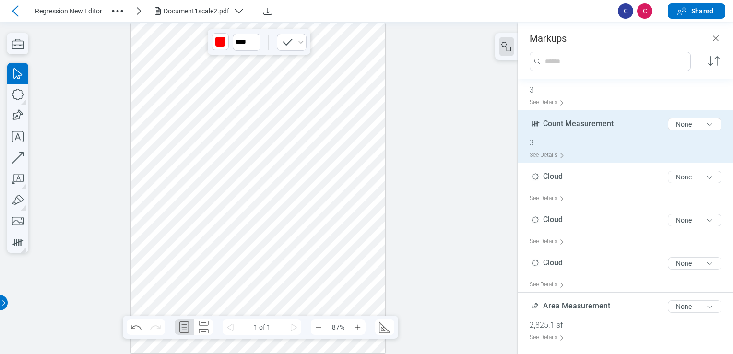
click at [386, 128] on span "Count Measurement" at bounding box center [578, 124] width 70 height 11
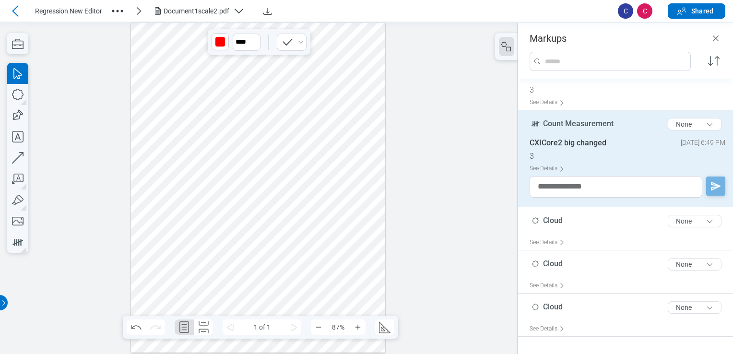
drag, startPoint x: 637, startPoint y: 237, endPoint x: 342, endPoint y: 230, distance: 295.4
click at [342, 230] on div at bounding box center [258, 187] width 255 height 329
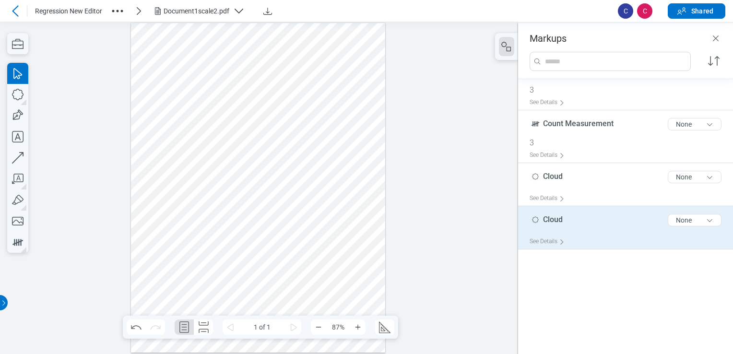
scroll to position [0, 0]
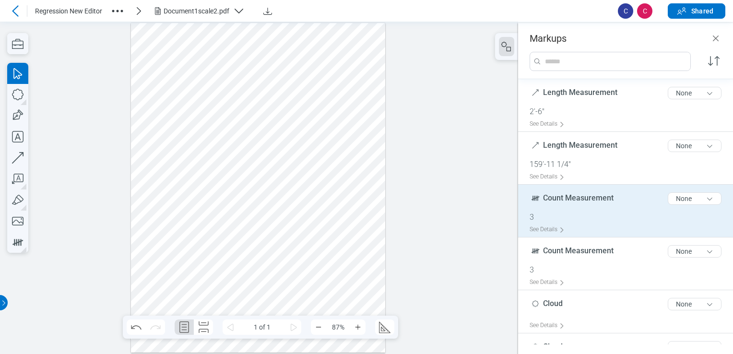
click at [386, 221] on div "3" at bounding box center [628, 217] width 199 height 10
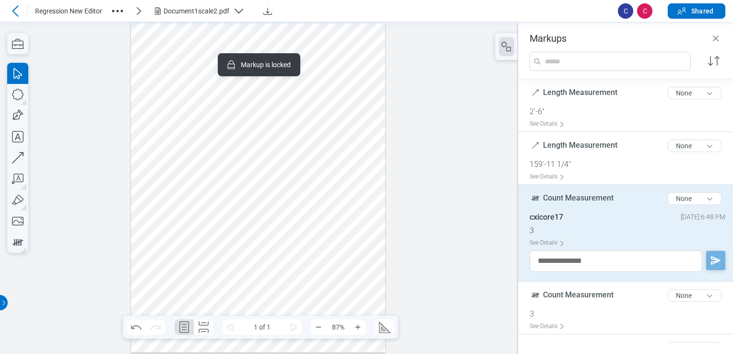
drag, startPoint x: 725, startPoint y: 175, endPoint x: 119, endPoint y: 150, distance: 607.1
click at [313, 236] on div at bounding box center [258, 187] width 255 height 329
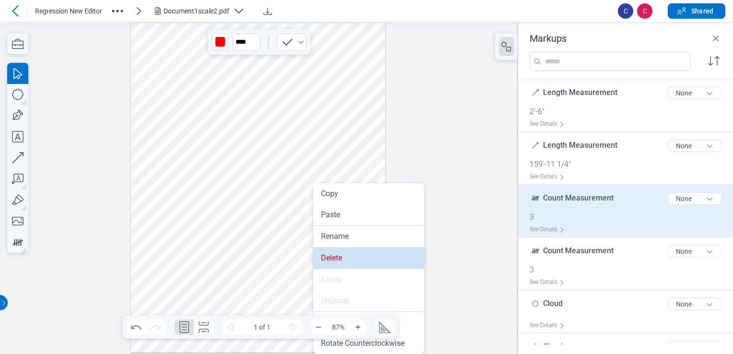
click at [335, 258] on div "Delete" at bounding box center [368, 258] width 95 height 10
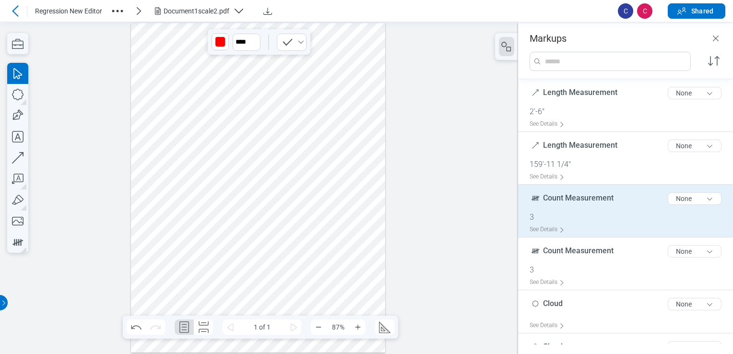
click at [226, 249] on div at bounding box center [258, 187] width 255 height 329
click at [226, 252] on div at bounding box center [258, 187] width 255 height 329
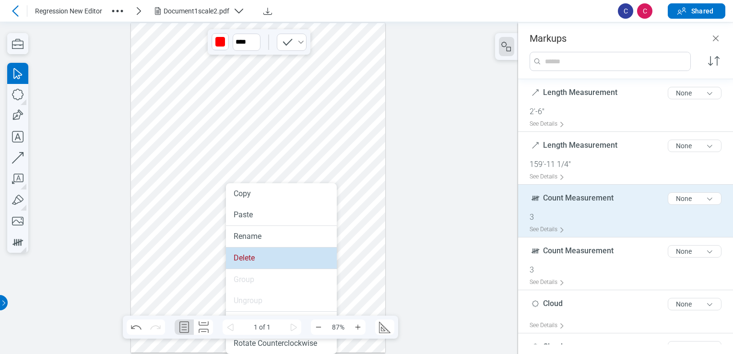
click at [233, 257] on div "Delete" at bounding box center [280, 258] width 95 height 10
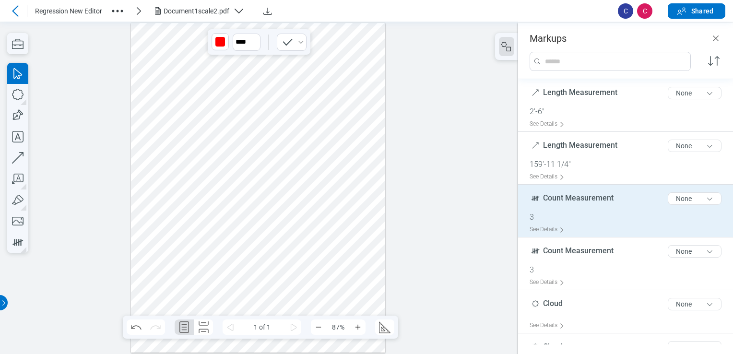
click at [231, 210] on div at bounding box center [258, 187] width 255 height 329
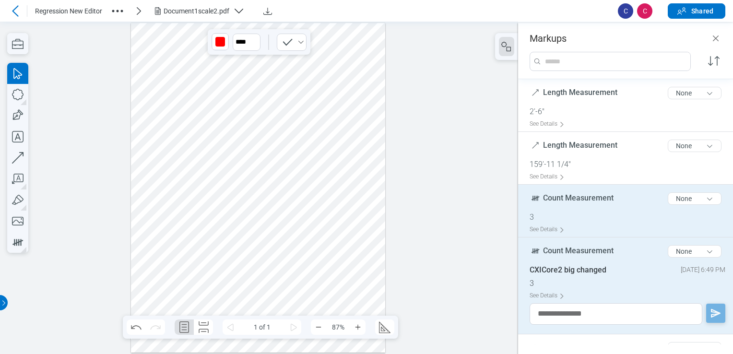
click at [228, 211] on div at bounding box center [258, 187] width 255 height 329
drag, startPoint x: 293, startPoint y: 217, endPoint x: 259, endPoint y: 214, distance: 33.7
click at [291, 217] on div at bounding box center [258, 187] width 255 height 329
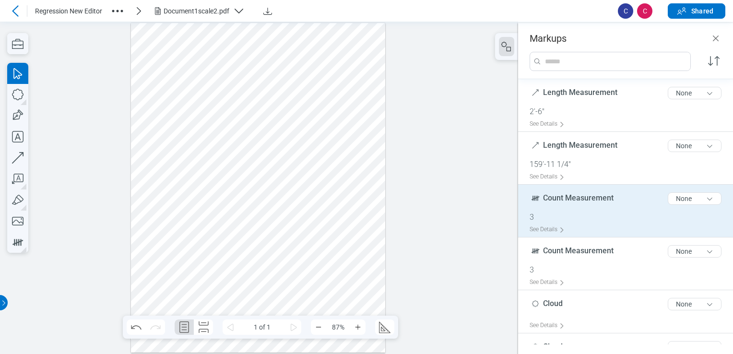
drag, startPoint x: 259, startPoint y: 214, endPoint x: 221, endPoint y: 205, distance: 39.4
click at [221, 205] on div at bounding box center [258, 187] width 255 height 329
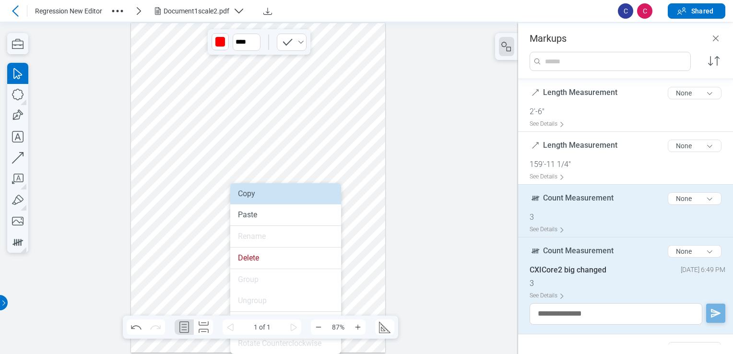
click at [241, 198] on div "Copy" at bounding box center [285, 194] width 95 height 10
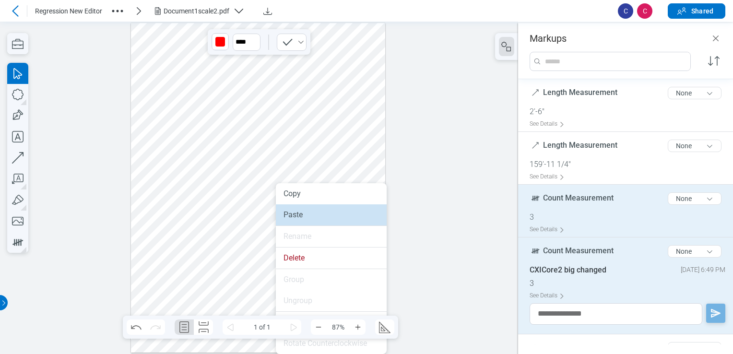
drag, startPoint x: 304, startPoint y: 215, endPoint x: 319, endPoint y: 219, distance: 14.8
click at [304, 215] on div "Paste" at bounding box center [330, 215] width 95 height 10
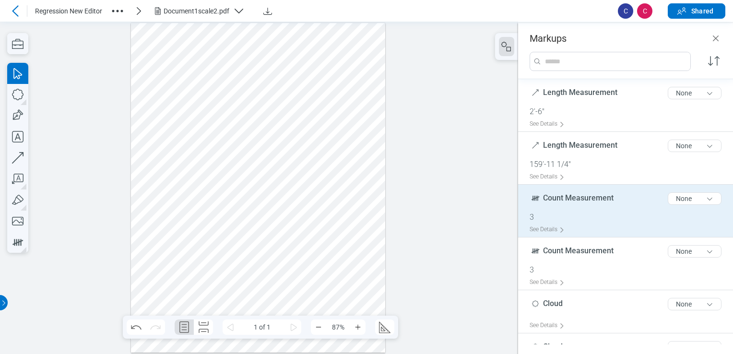
click at [295, 226] on div at bounding box center [258, 187] width 255 height 329
click at [315, 216] on div "Paste" at bounding box center [350, 215] width 95 height 10
click at [165, 138] on div at bounding box center [258, 187] width 255 height 329
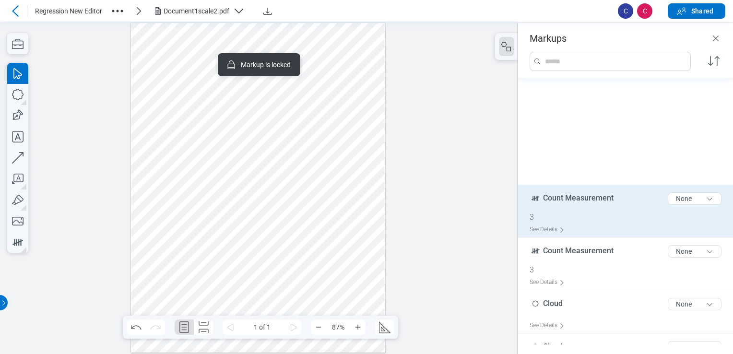
scroll to position [171, 0]
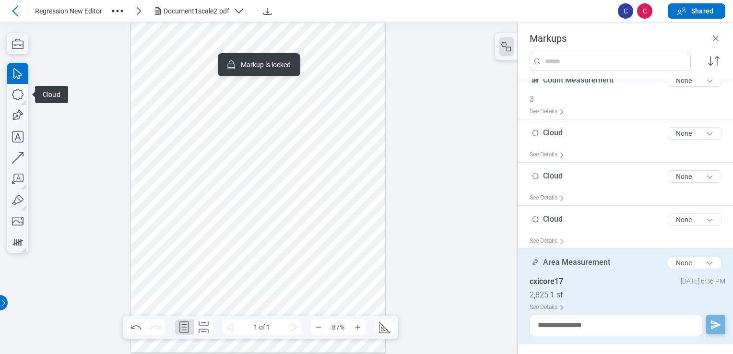
click at [288, 108] on div at bounding box center [258, 187] width 255 height 329
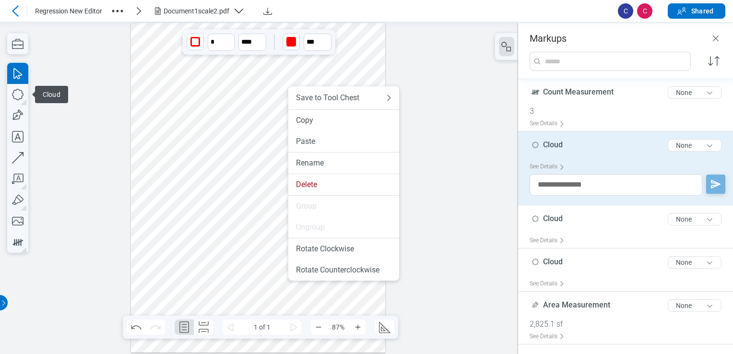
scroll to position [157, 0]
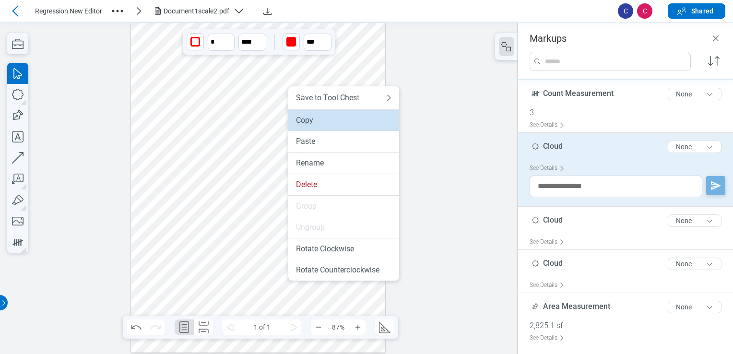
drag, startPoint x: 300, startPoint y: 119, endPoint x: 300, endPoint y: 109, distance: 10.6
click at [300, 119] on div "Copy" at bounding box center [343, 121] width 95 height 10
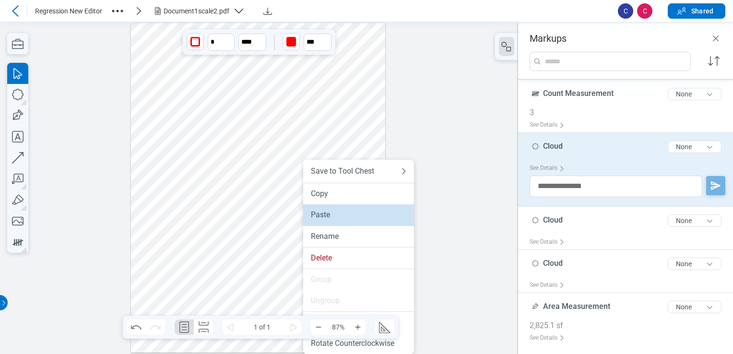
drag, startPoint x: 327, startPoint y: 213, endPoint x: 328, endPoint y: 192, distance: 21.1
click at [327, 213] on div "Paste" at bounding box center [358, 215] width 95 height 10
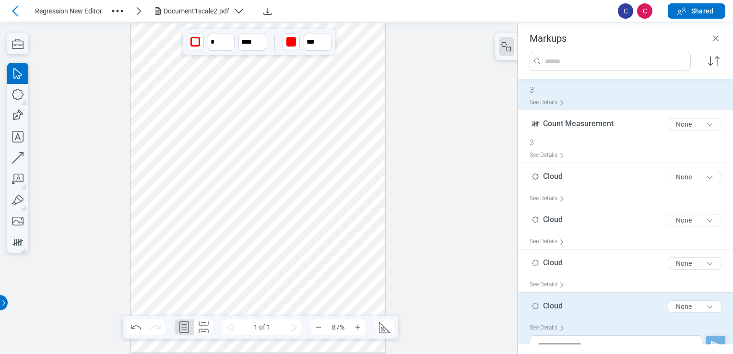
drag, startPoint x: 312, startPoint y: 234, endPoint x: 317, endPoint y: 236, distance: 5.5
click at [317, 236] on div at bounding box center [258, 187] width 255 height 329
click at [275, 224] on div at bounding box center [258, 187] width 255 height 329
click at [255, 257] on div at bounding box center [258, 187] width 255 height 329
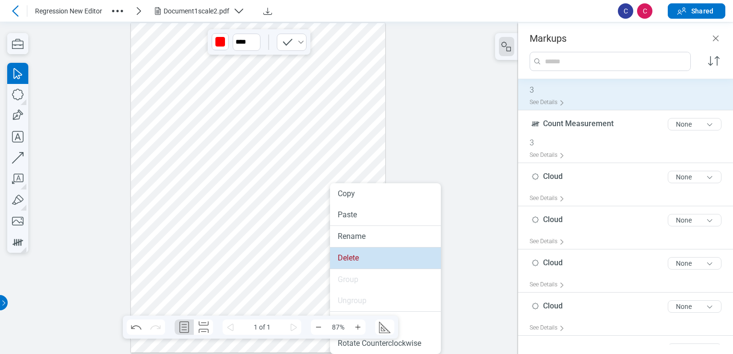
drag, startPoint x: 339, startPoint y: 258, endPoint x: 270, endPoint y: 0, distance: 266.7
click at [339, 258] on div "Delete" at bounding box center [385, 258] width 95 height 10
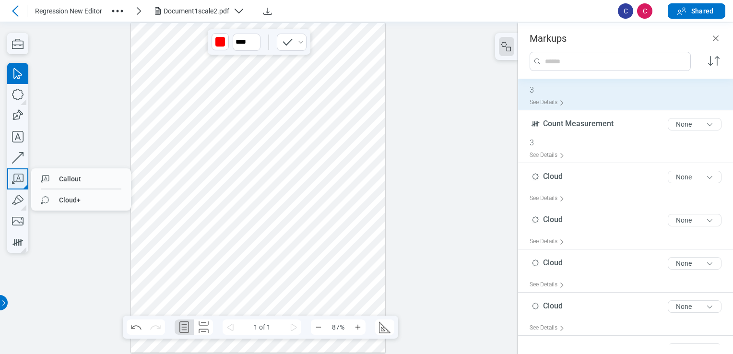
click at [16, 180] on icon "button" at bounding box center [17, 178] width 21 height 21
drag, startPoint x: 198, startPoint y: 254, endPoint x: 219, endPoint y: 279, distance: 32.3
click at [219, 279] on div at bounding box center [258, 187] width 255 height 329
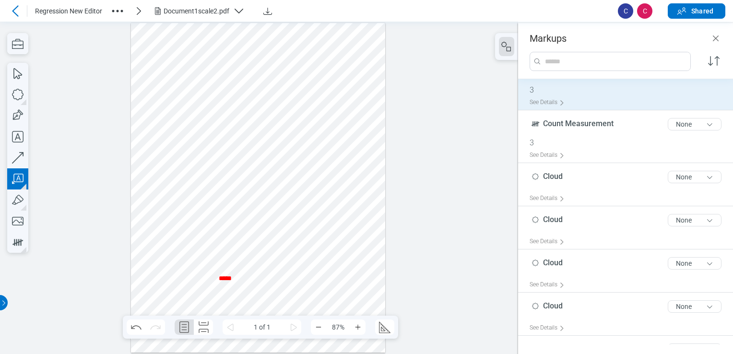
click at [182, 282] on div at bounding box center [258, 187] width 255 height 329
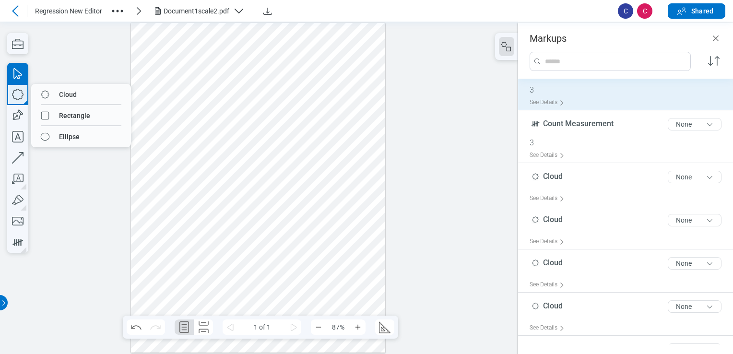
click at [9, 88] on icon "button" at bounding box center [17, 94] width 21 height 21
drag, startPoint x: 245, startPoint y: 258, endPoint x: 266, endPoint y: 297, distance: 44.4
click at [266, 297] on div at bounding box center [258, 187] width 255 height 329
click at [253, 281] on div at bounding box center [258, 187] width 255 height 329
click at [226, 278] on div at bounding box center [258, 187] width 255 height 329
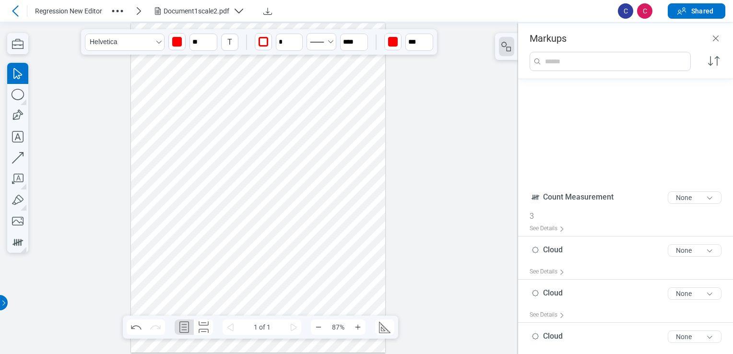
scroll to position [288, 0]
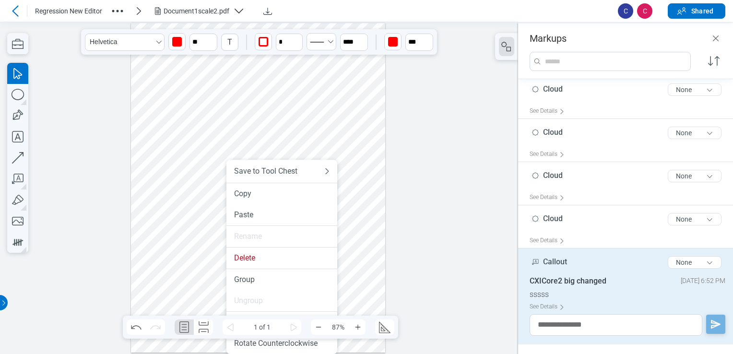
click at [226, 278] on li "Group" at bounding box center [281, 279] width 111 height 21
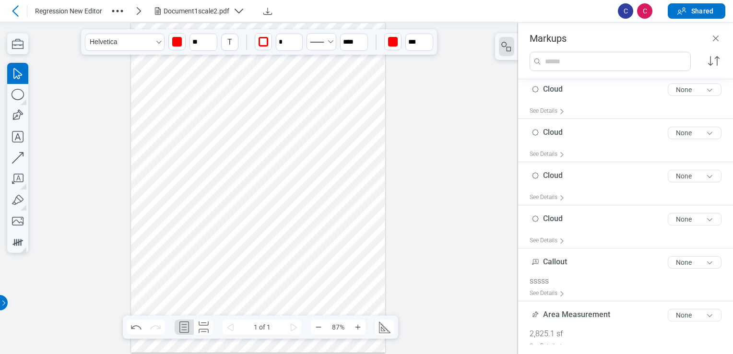
drag, startPoint x: 255, startPoint y: 277, endPoint x: 184, endPoint y: 246, distance: 77.3
click at [175, 280] on div at bounding box center [258, 187] width 255 height 329
click at [223, 255] on div at bounding box center [258, 187] width 255 height 329
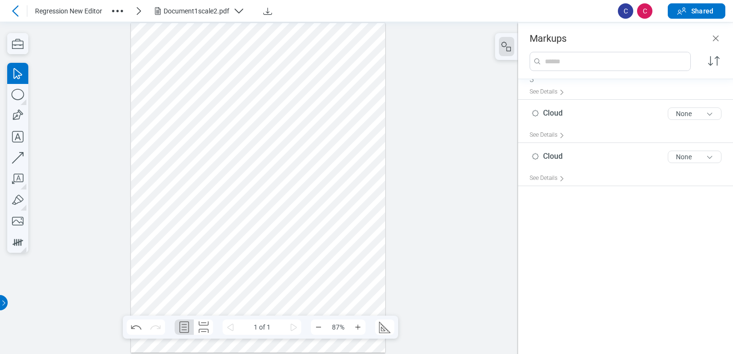
click at [234, 270] on div at bounding box center [258, 187] width 255 height 329
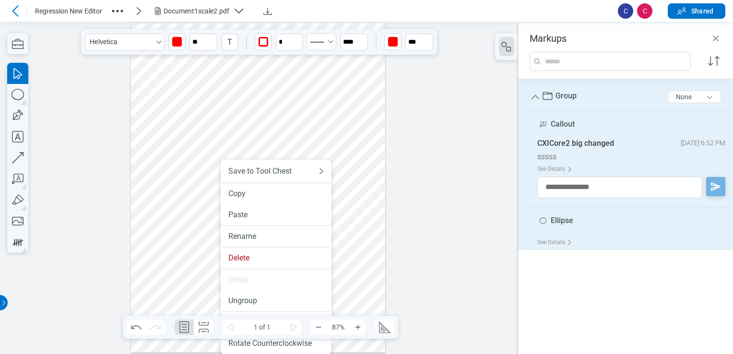
scroll to position [0, 0]
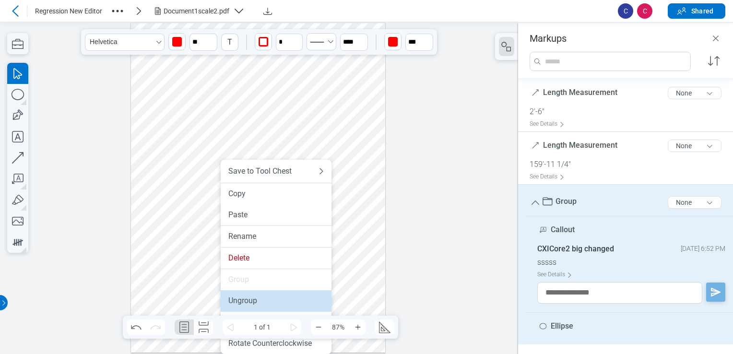
click at [251, 304] on div "Ungroup" at bounding box center [275, 301] width 95 height 10
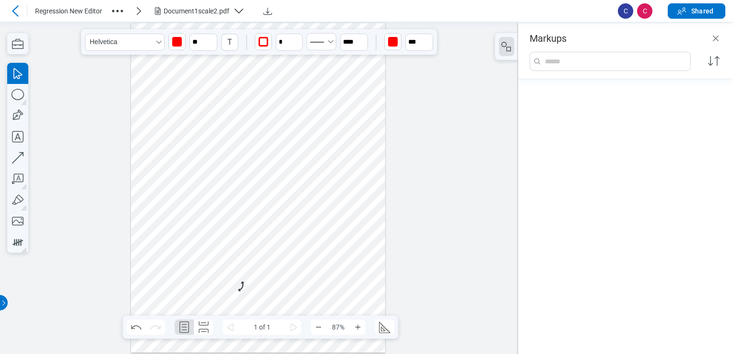
scroll to position [320, 0]
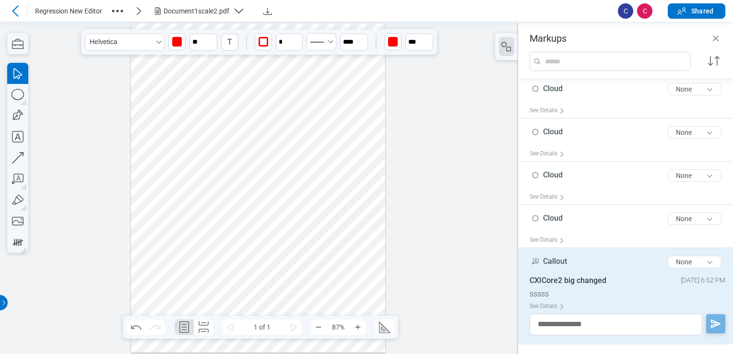
drag, startPoint x: 222, startPoint y: 288, endPoint x: 235, endPoint y: 284, distance: 14.0
click at [235, 284] on div at bounding box center [258, 187] width 255 height 329
